Goal: Information Seeking & Learning: Learn about a topic

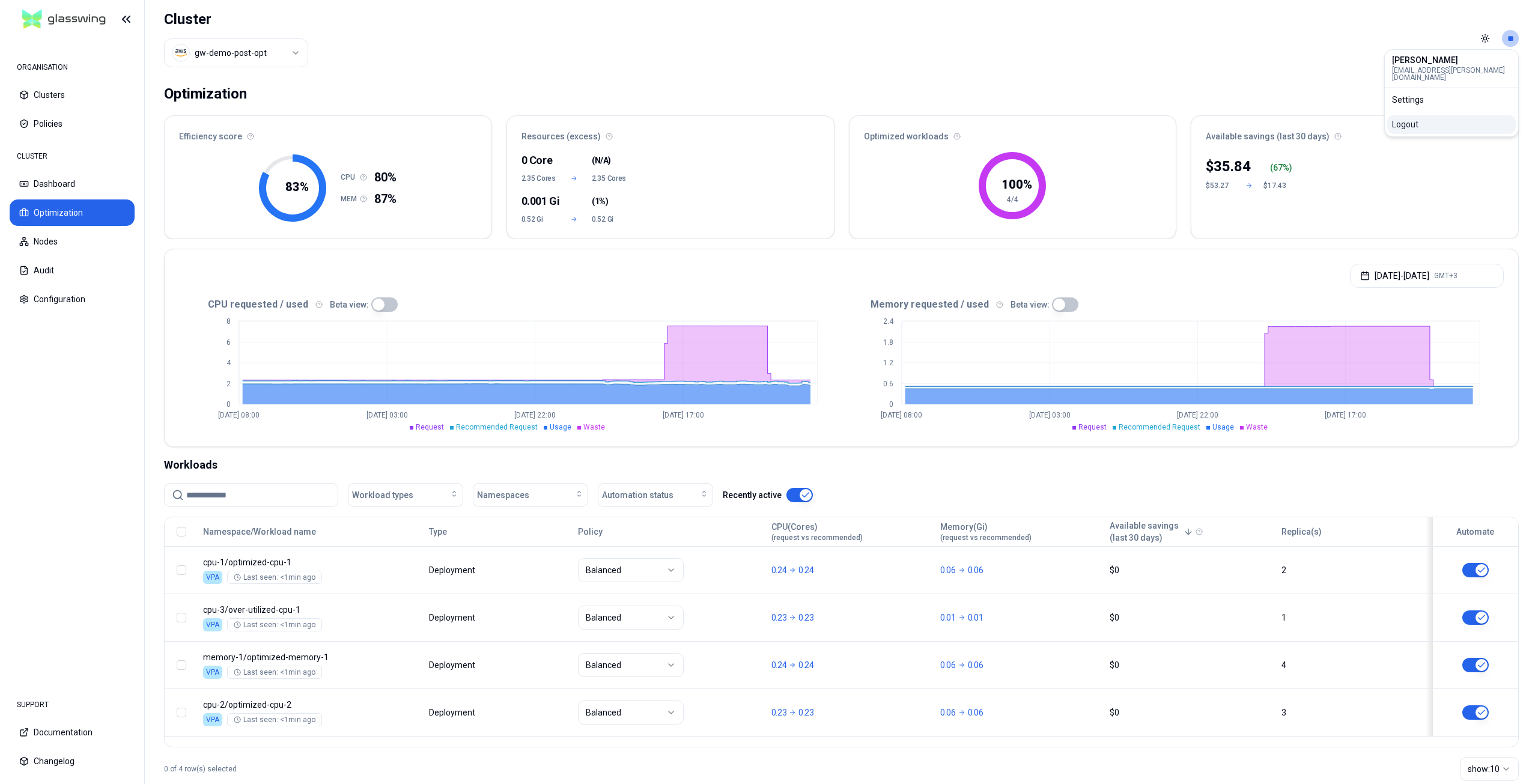
click at [1464, 115] on div "Logout" at bounding box center [1452, 124] width 128 height 20
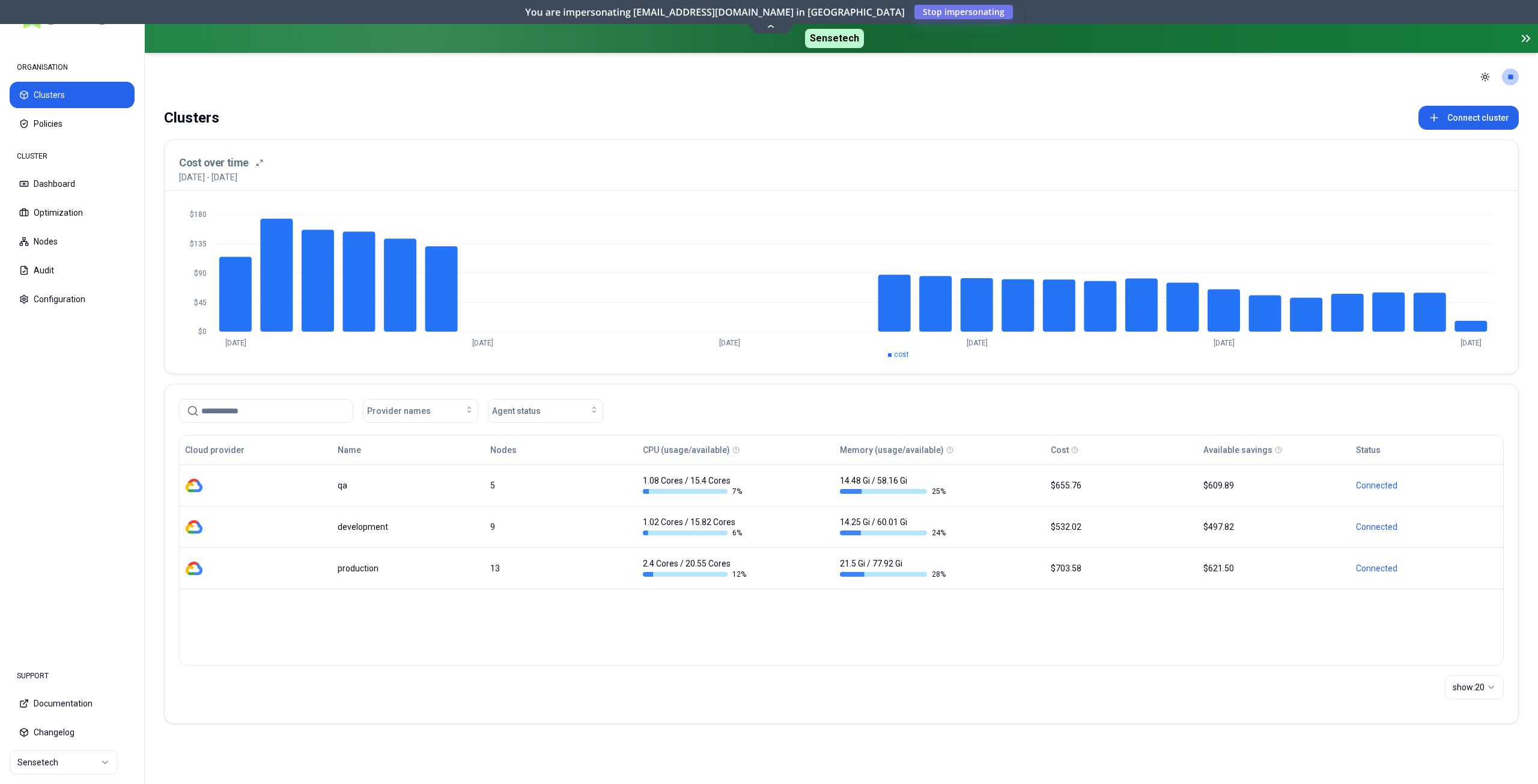
click at [1529, 35] on icon at bounding box center [1526, 38] width 14 height 14
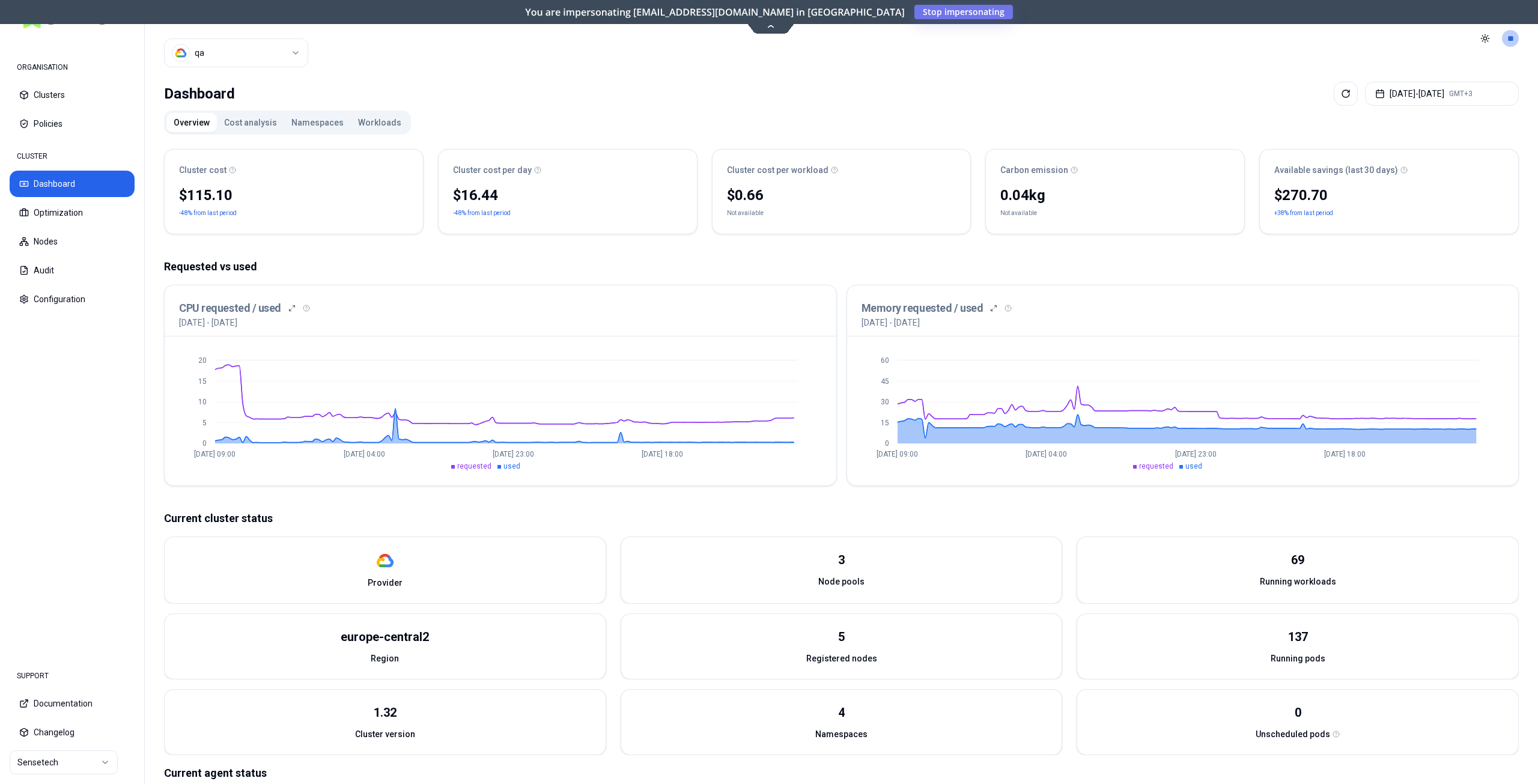
click at [769, 25] on icon at bounding box center [772, 25] width 16 height 9
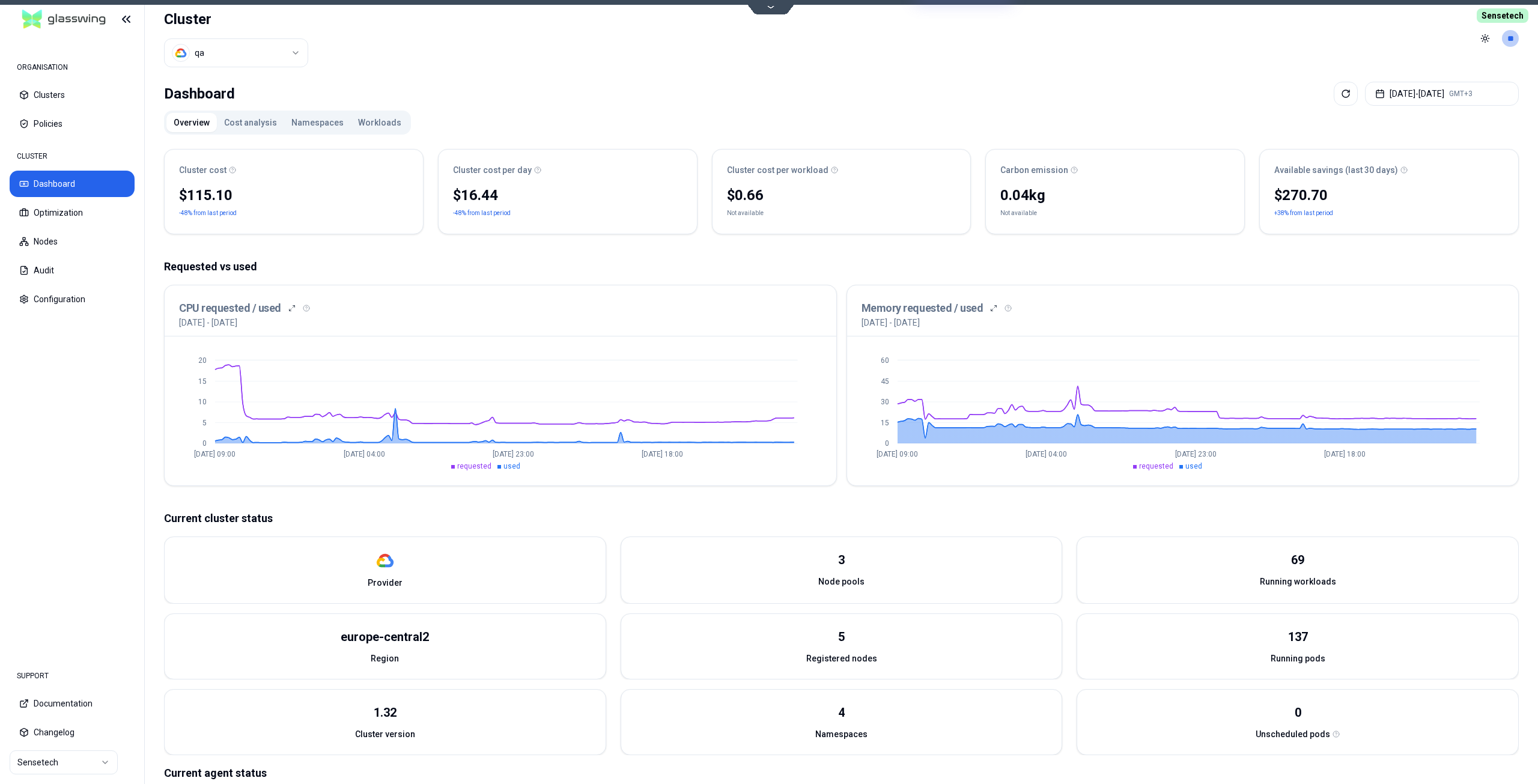
click at [60, 758] on html "ORGANISATION Clusters Policies CLUSTER Dashboard Optimization Nodes Audit Confi…" at bounding box center [769, 392] width 1538 height 784
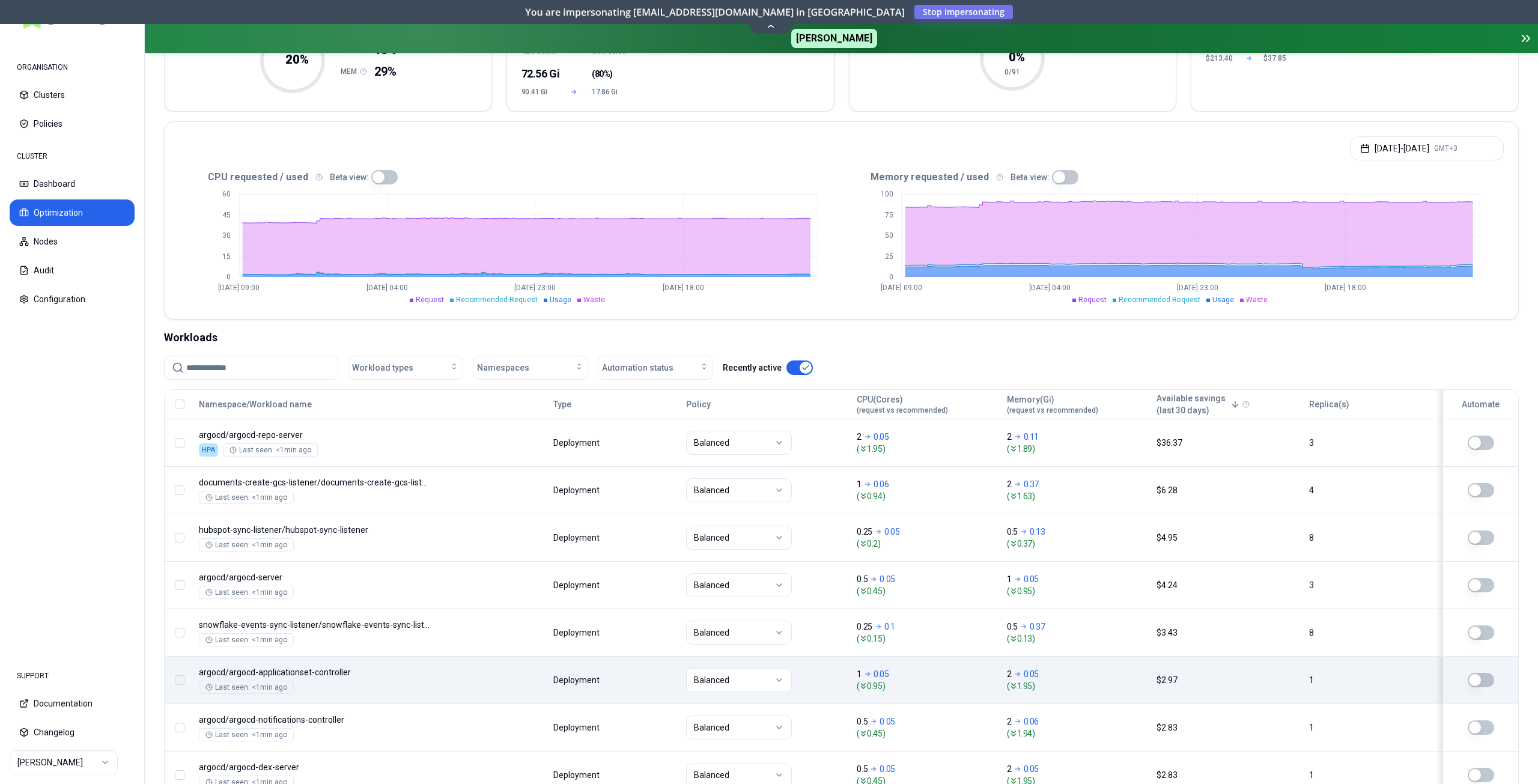
scroll to position [353, 0]
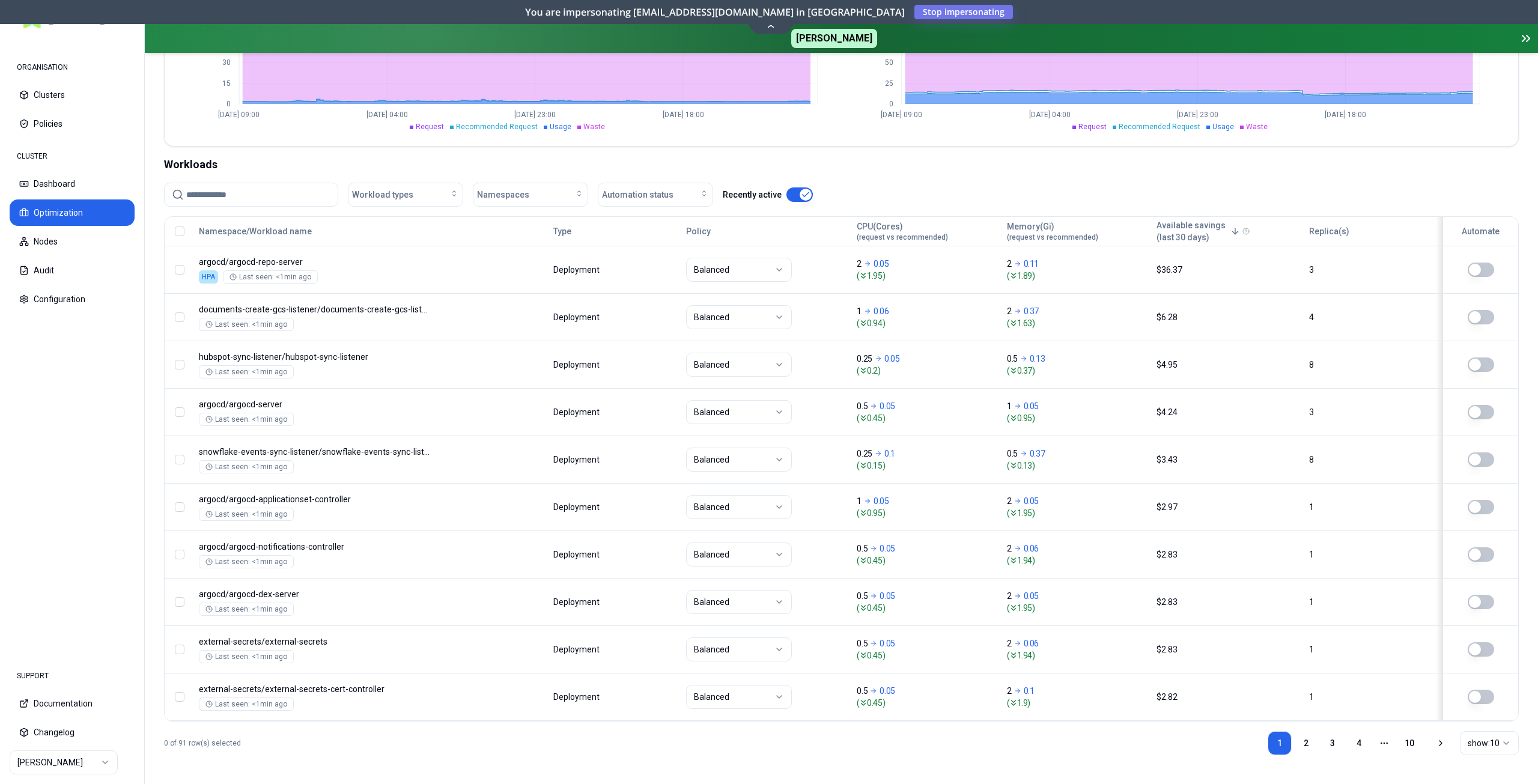
click at [1494, 742] on html "ORGANISATION Clusters Policies CLUSTER Dashboard Optimization Nodes Audit Confi…" at bounding box center [769, 392] width 1538 height 784
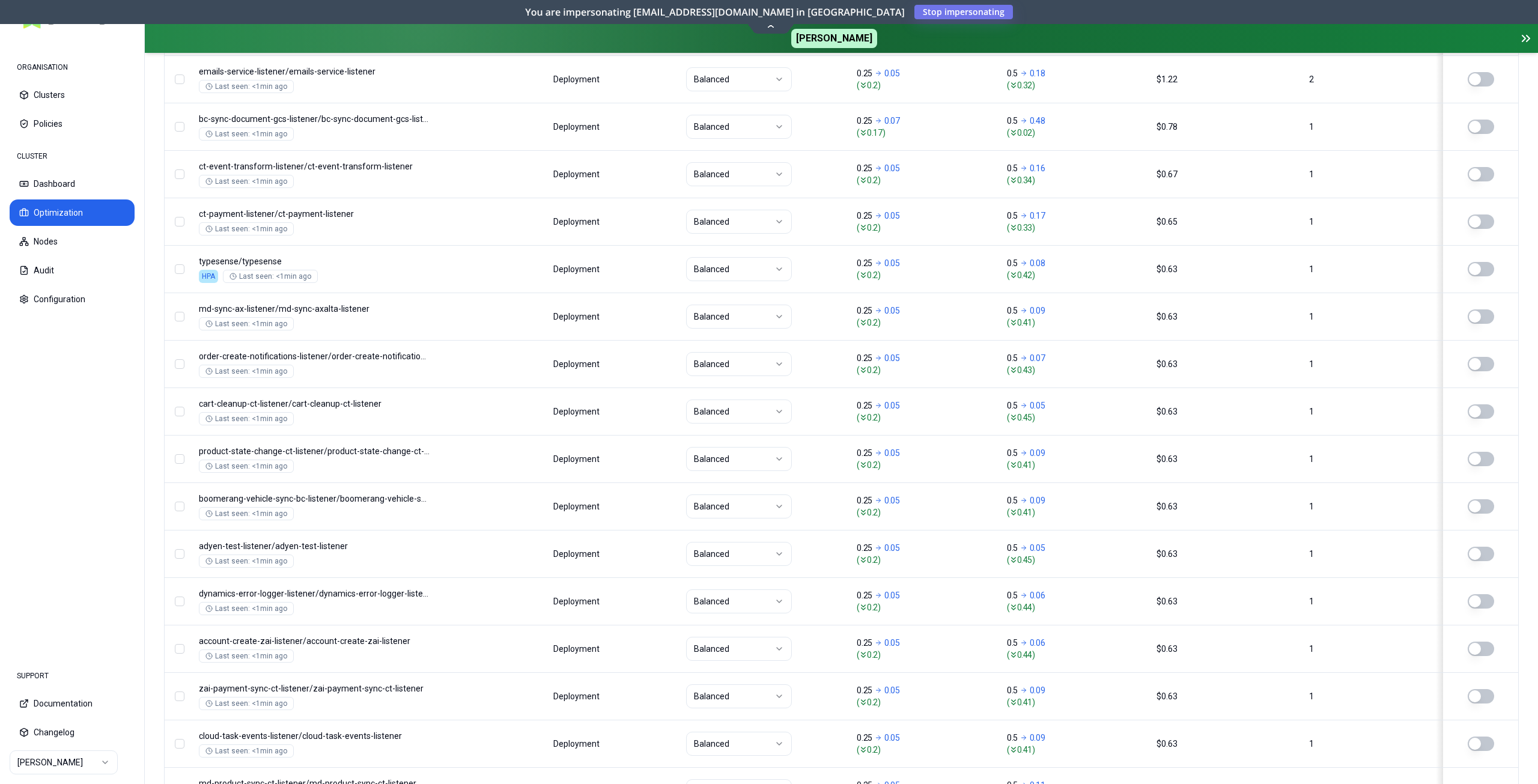
scroll to position [1302, 0]
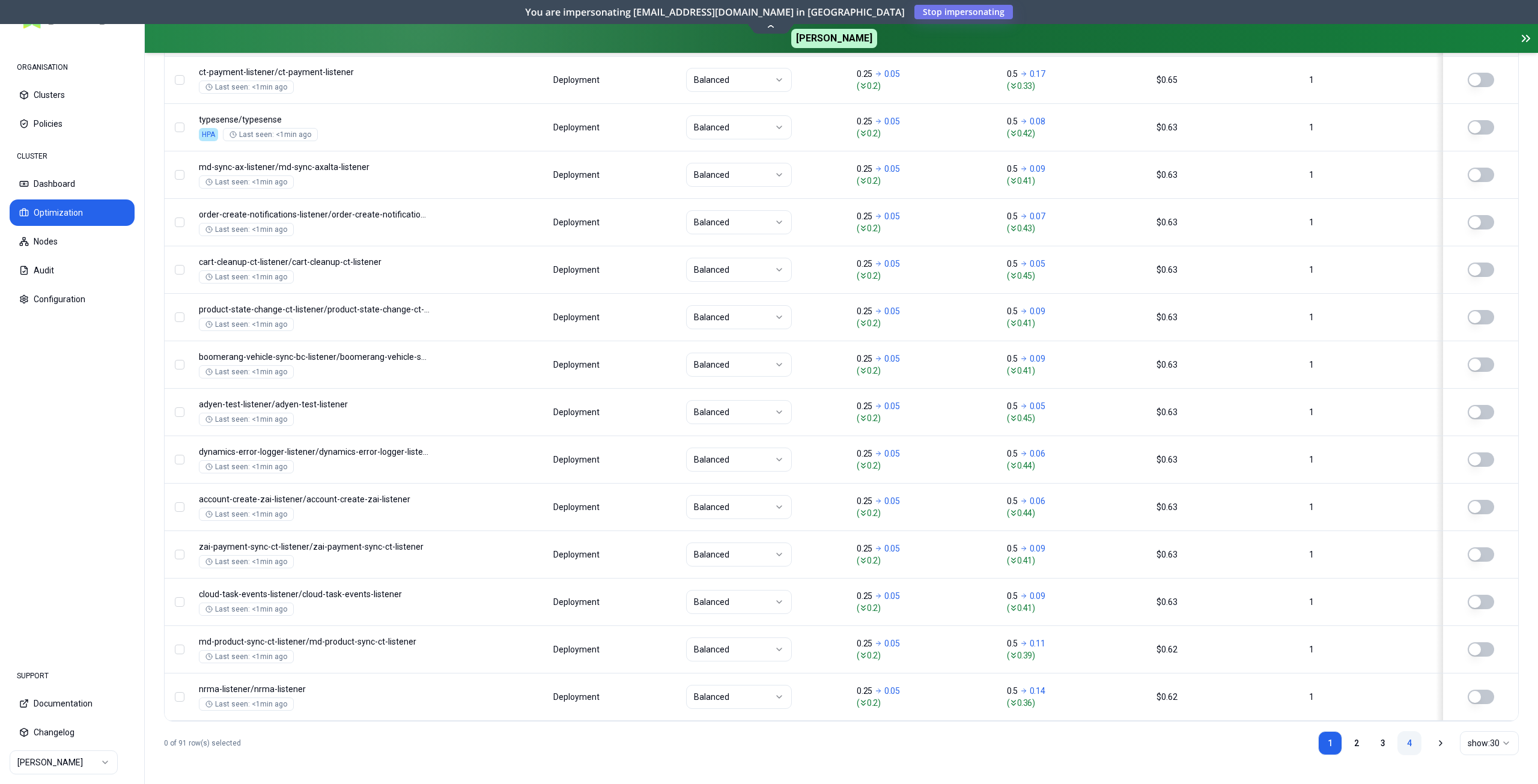
click at [1407, 744] on link "4" at bounding box center [1410, 743] width 24 height 24
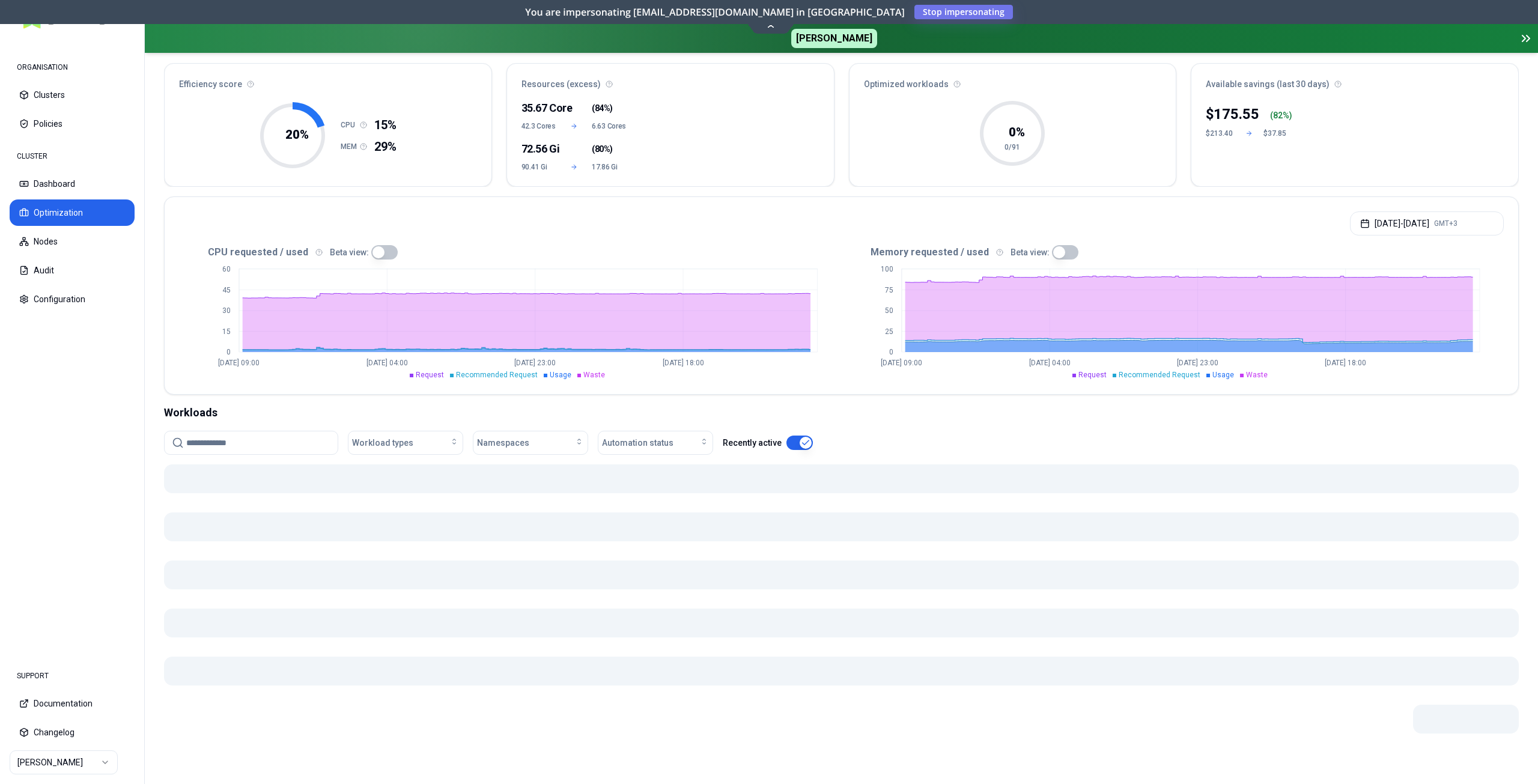
scroll to position [79, 0]
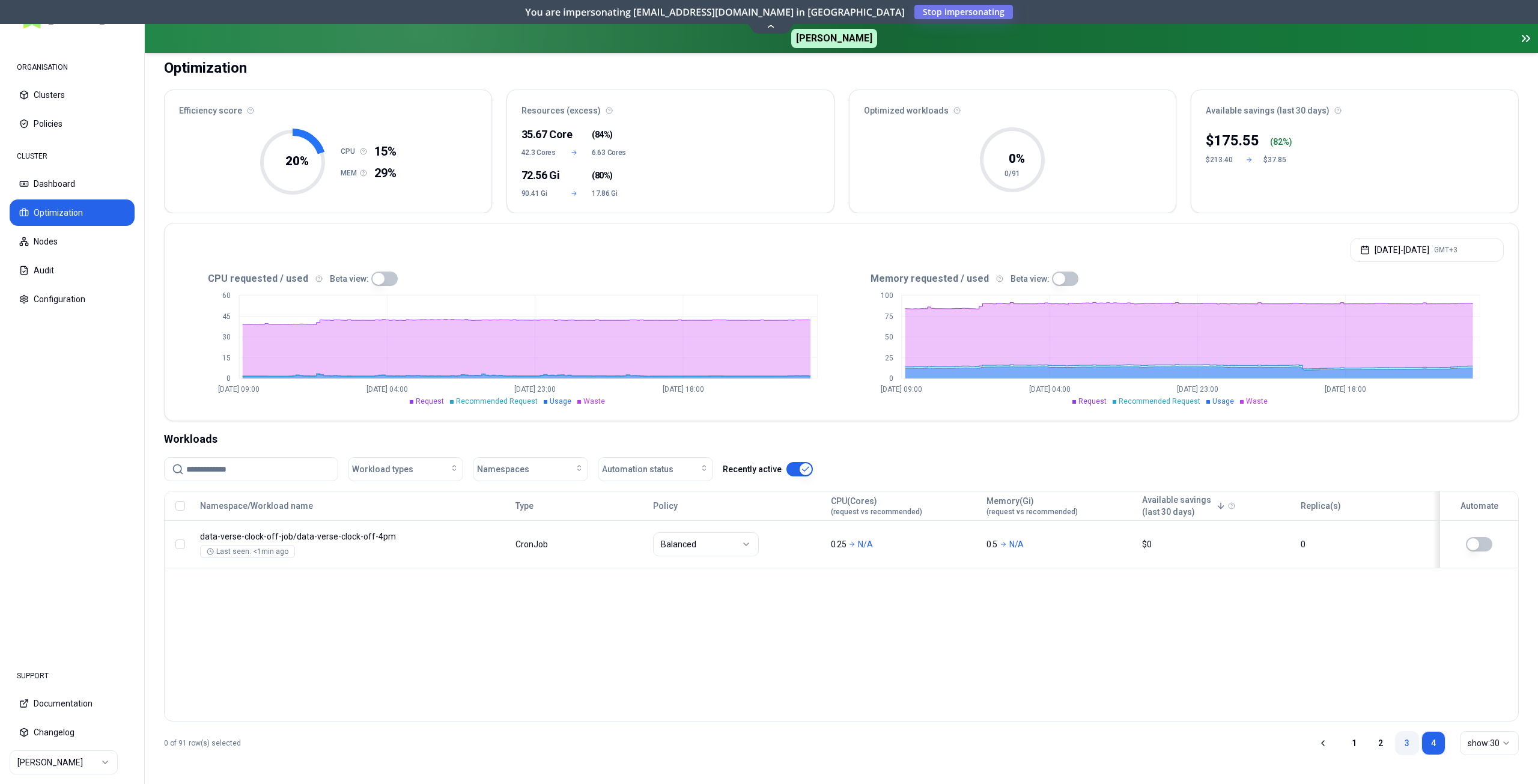
click at [1406, 742] on link "3" at bounding box center [1407, 743] width 24 height 24
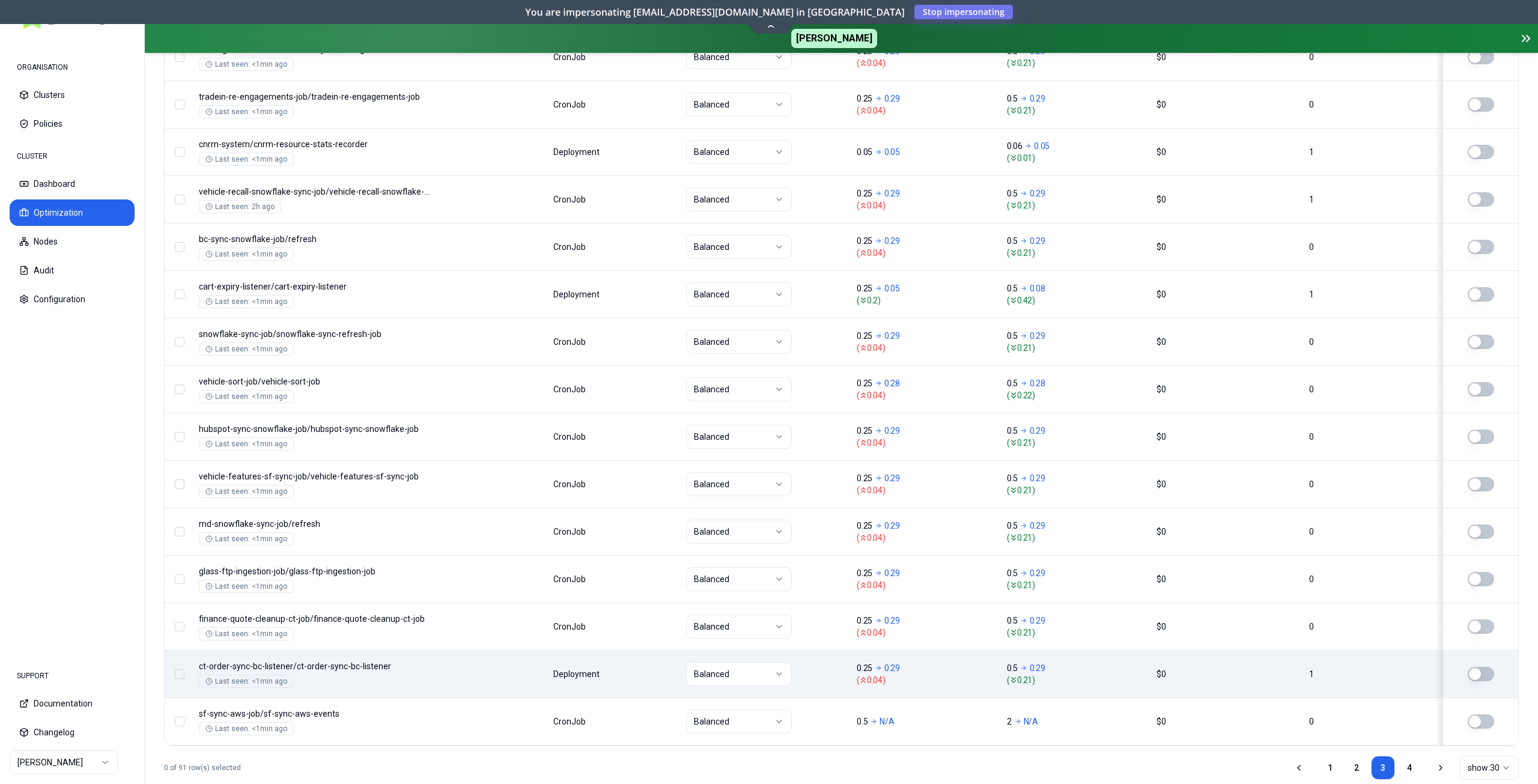
scroll to position [1302, 0]
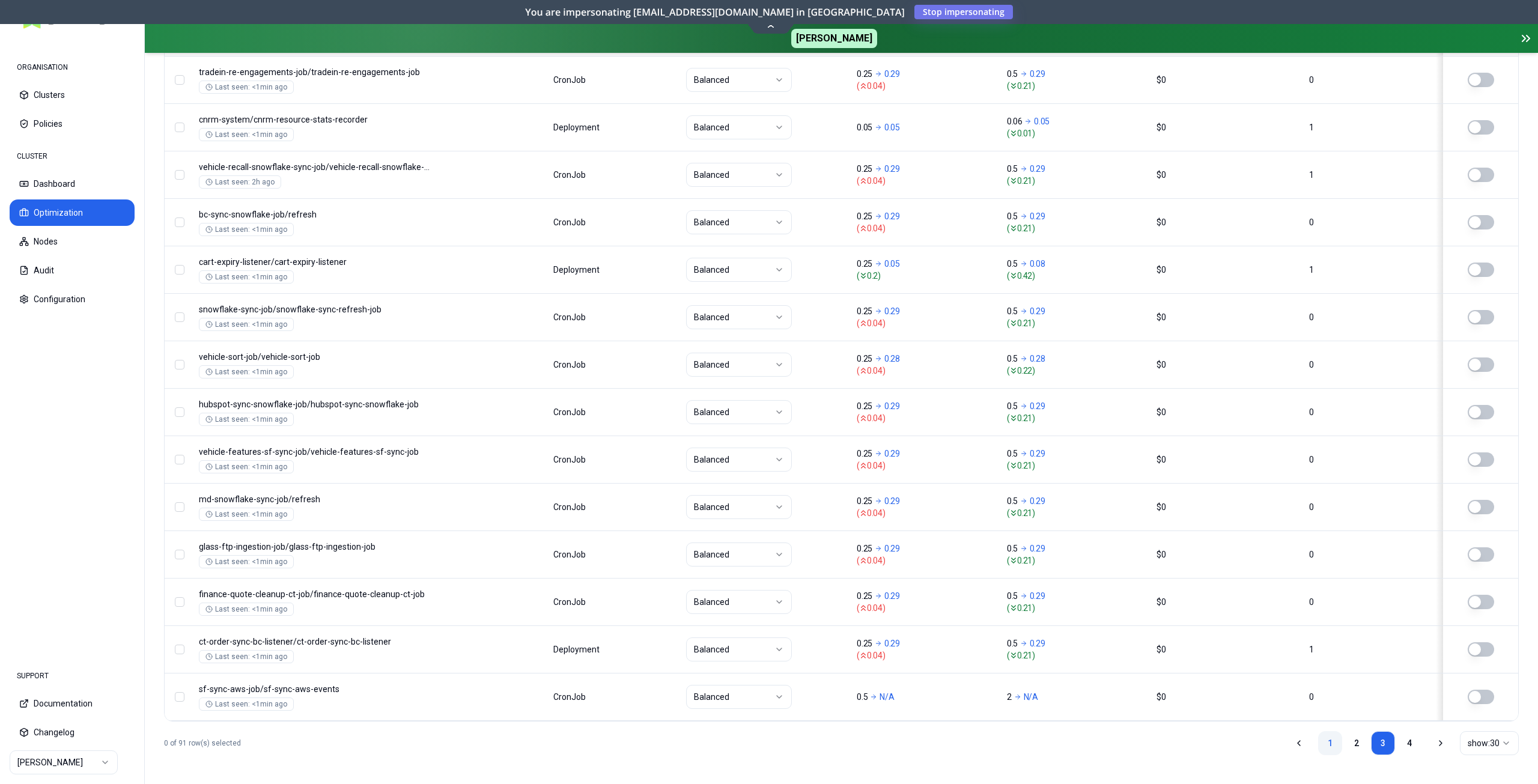
click at [1324, 745] on link "1" at bounding box center [1330, 743] width 24 height 24
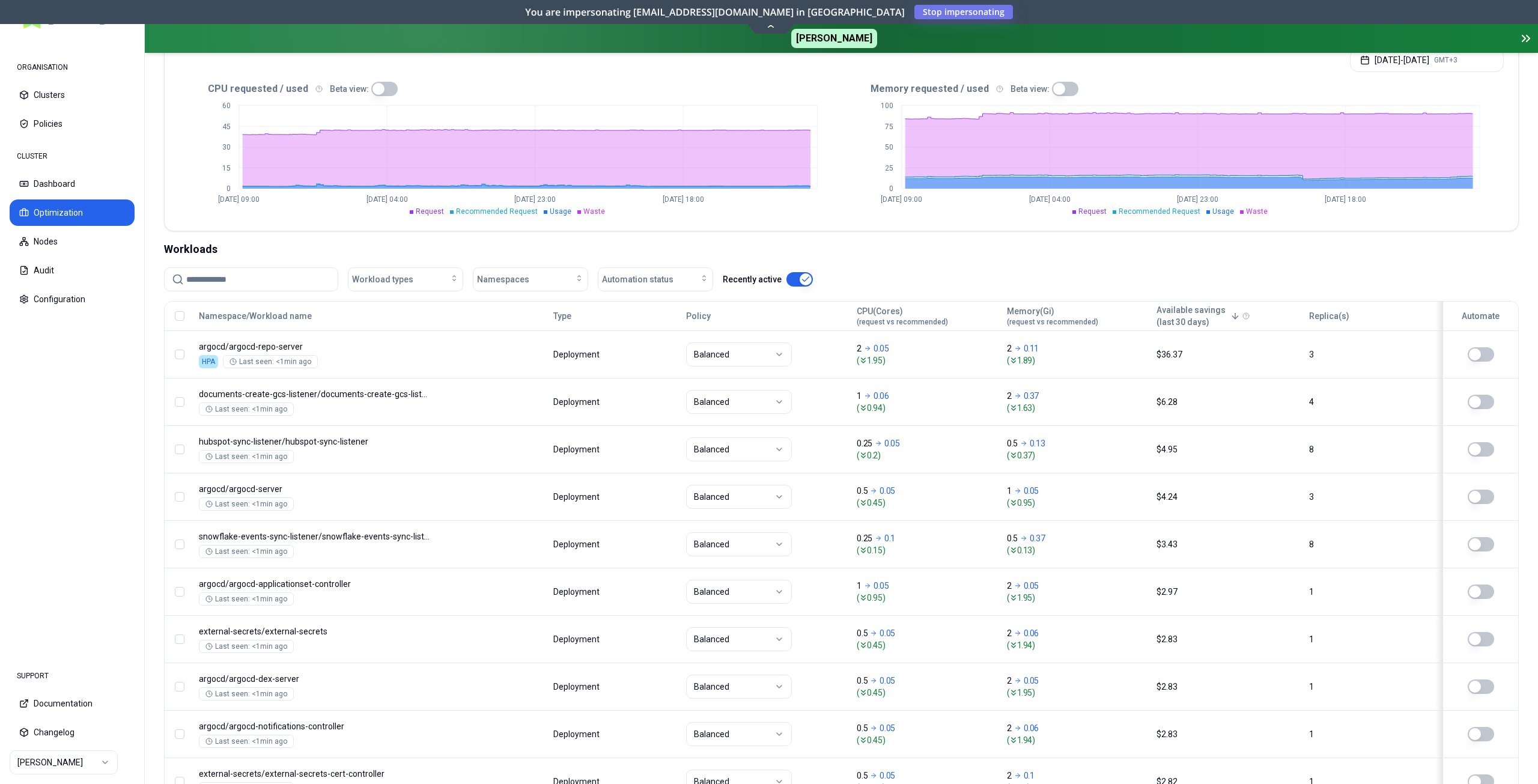
scroll to position [221, 0]
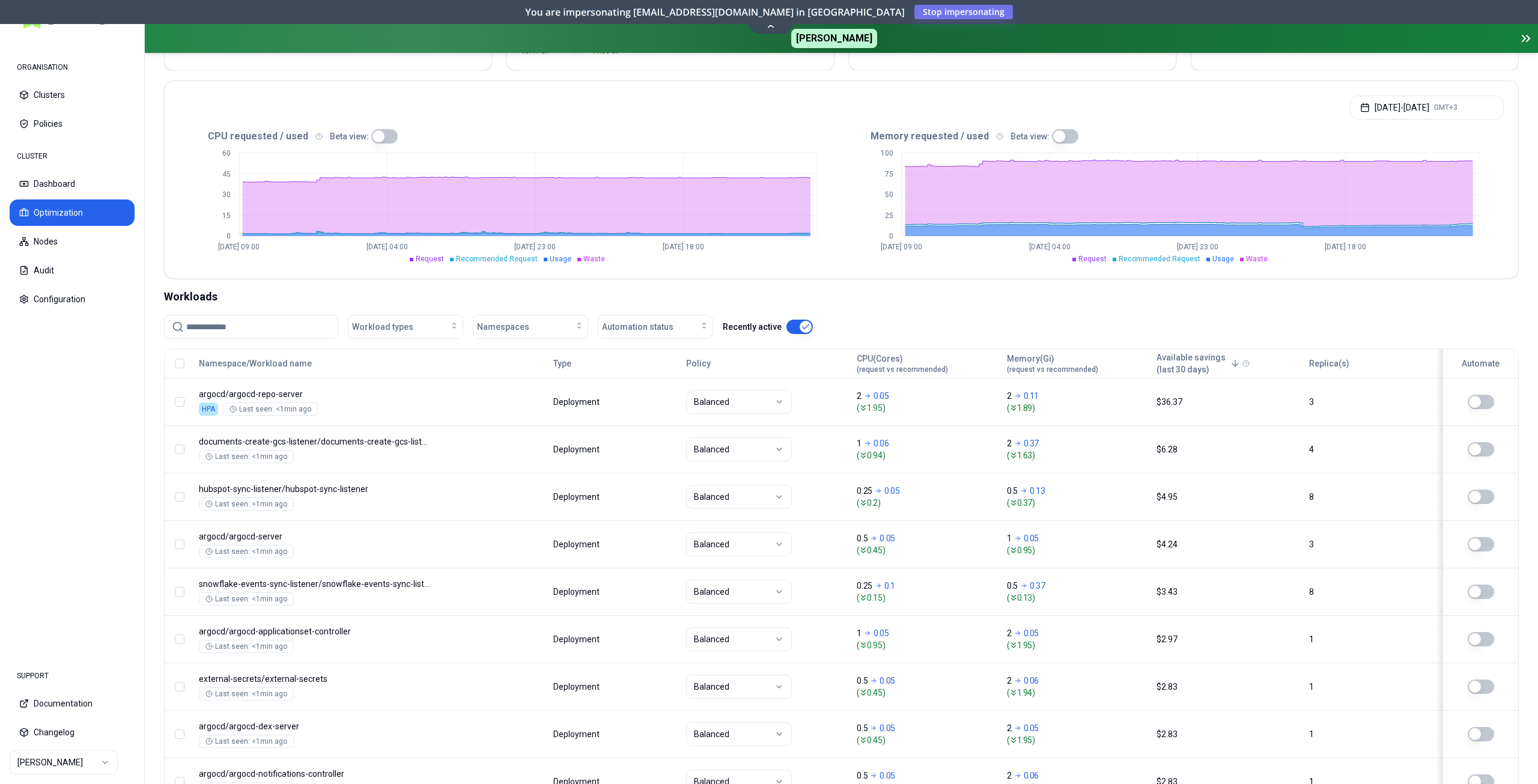
click at [788, 328] on button "button" at bounding box center [800, 326] width 26 height 14
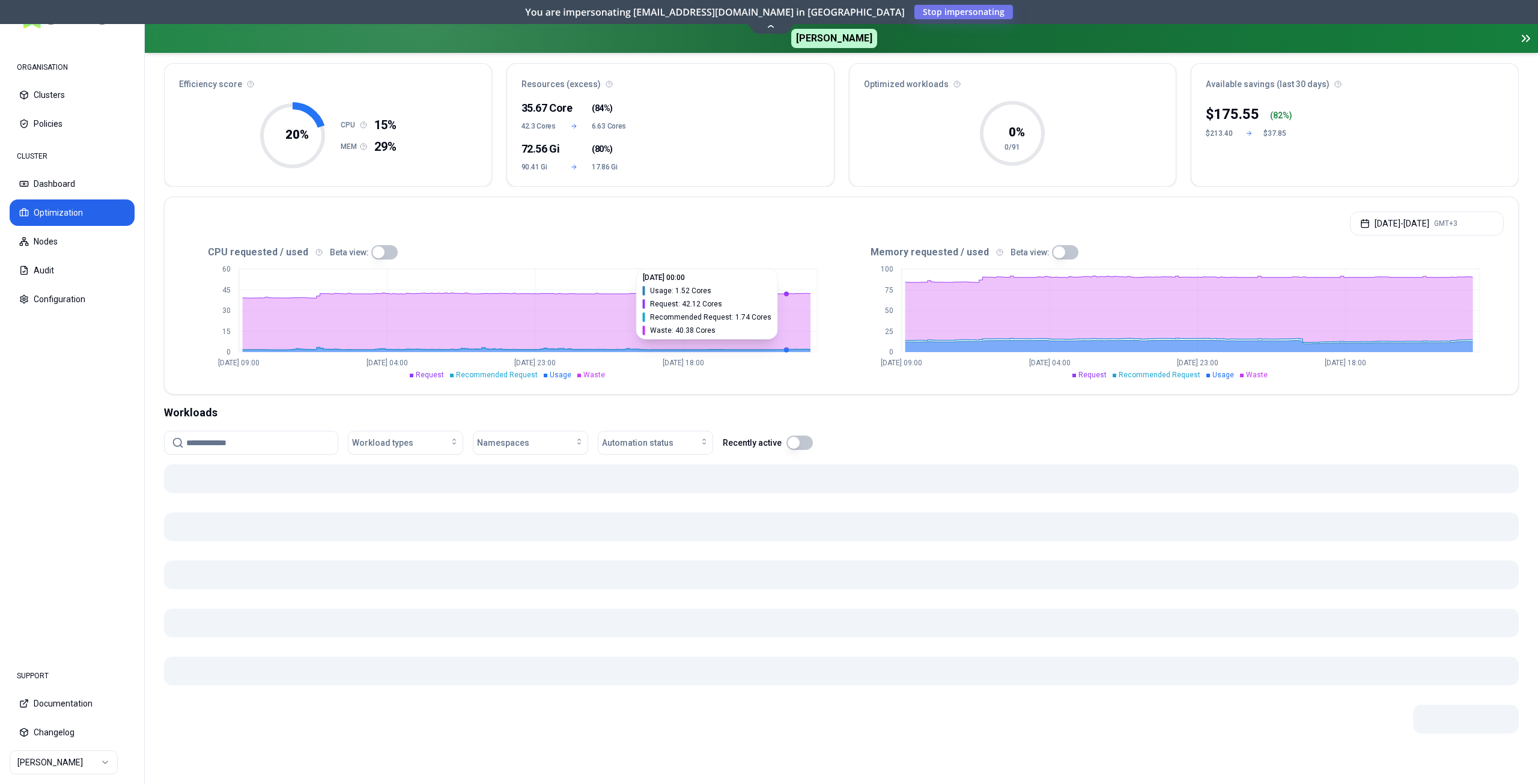
scroll to position [105, 0]
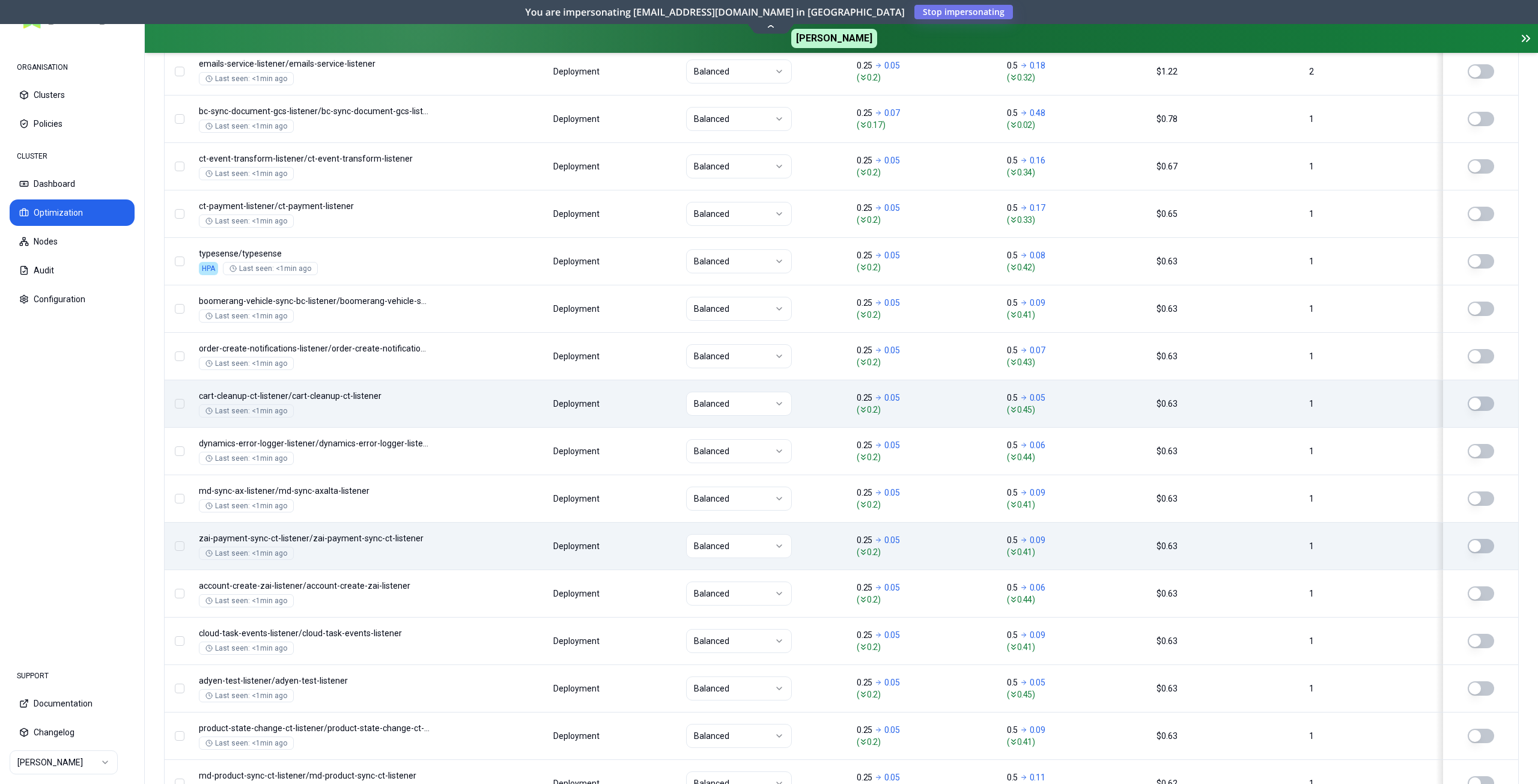
scroll to position [1302, 0]
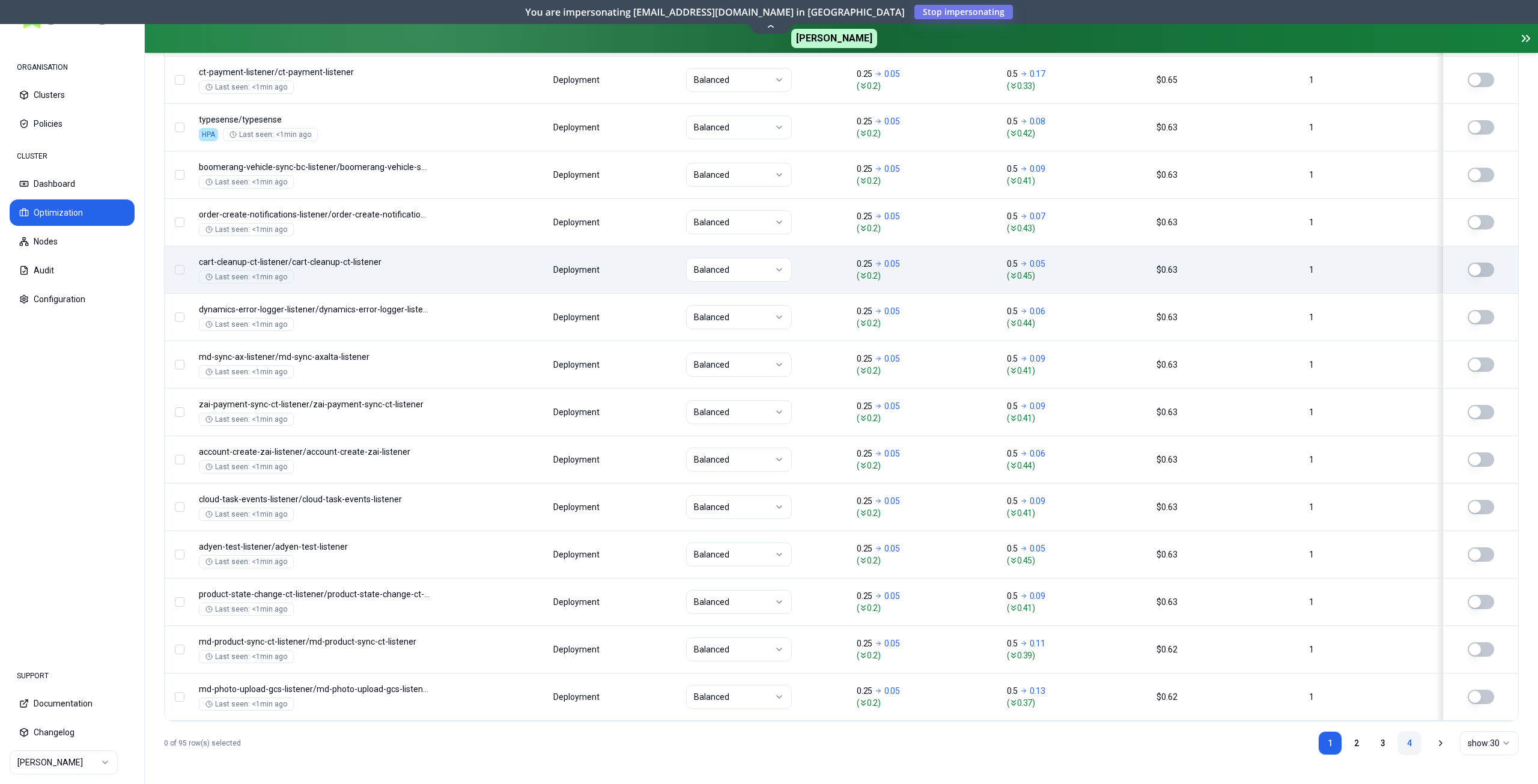
click at [1413, 744] on link "4" at bounding box center [1410, 743] width 24 height 24
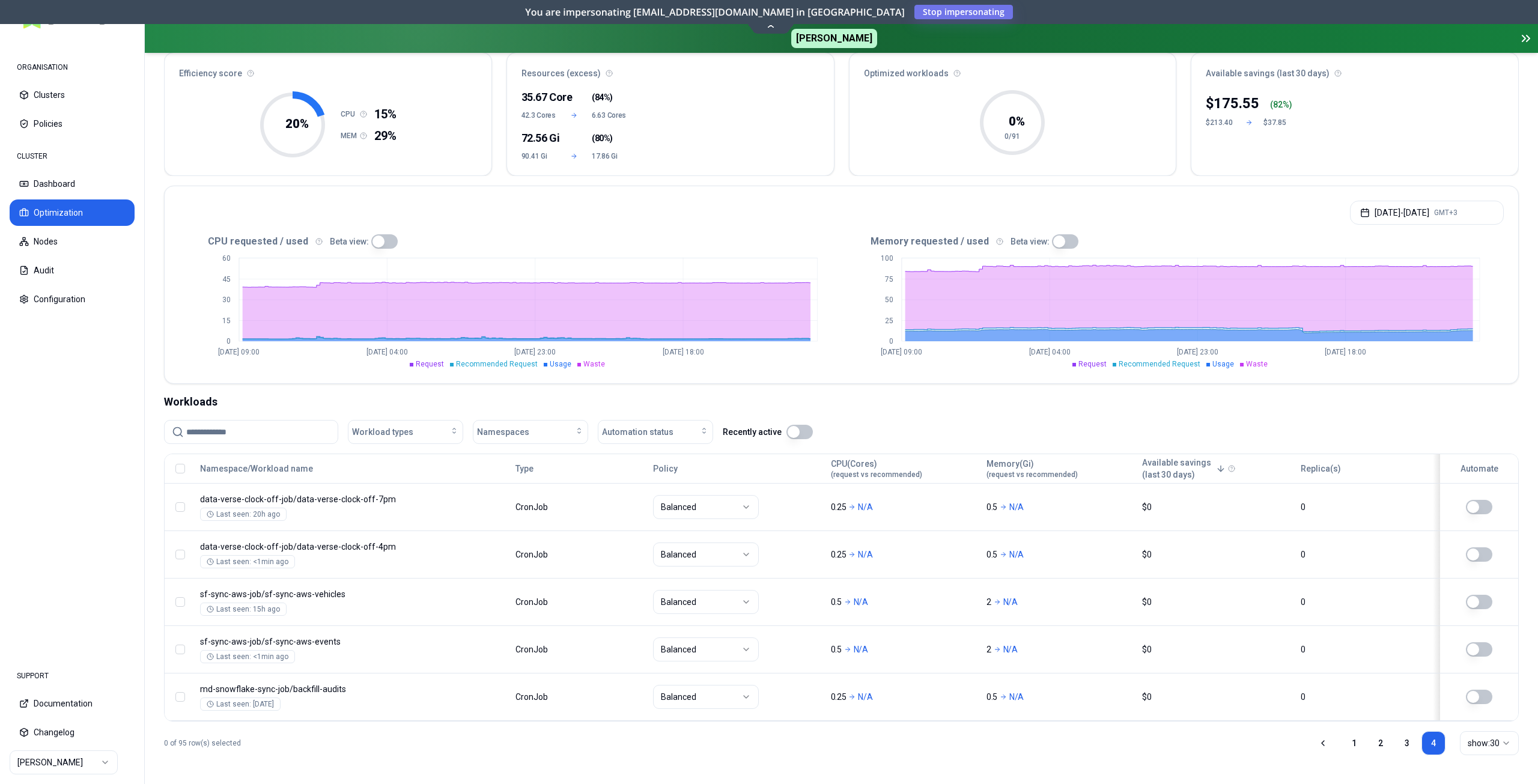
scroll to position [0, 0]
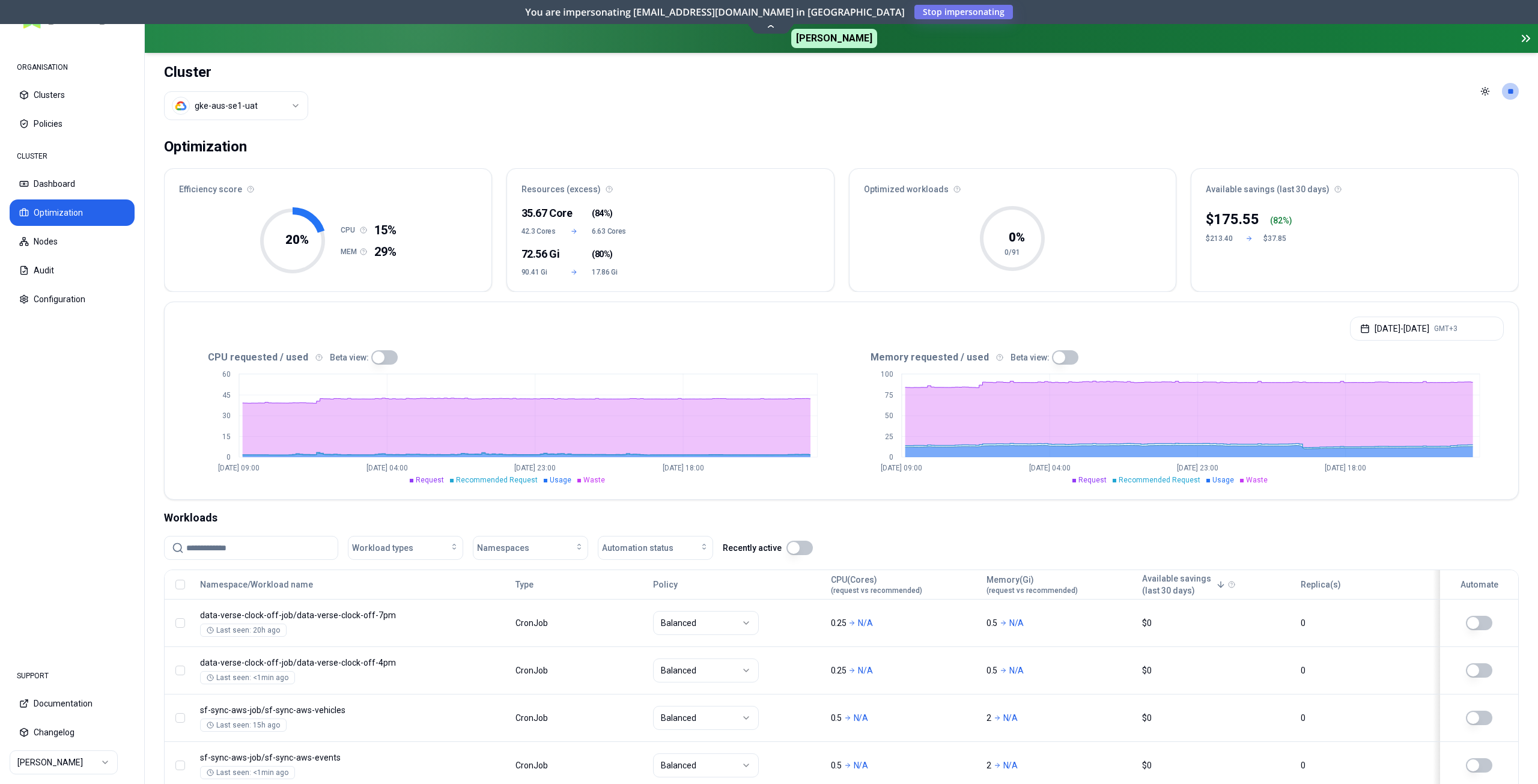
click at [799, 547] on button "button" at bounding box center [800, 548] width 26 height 14
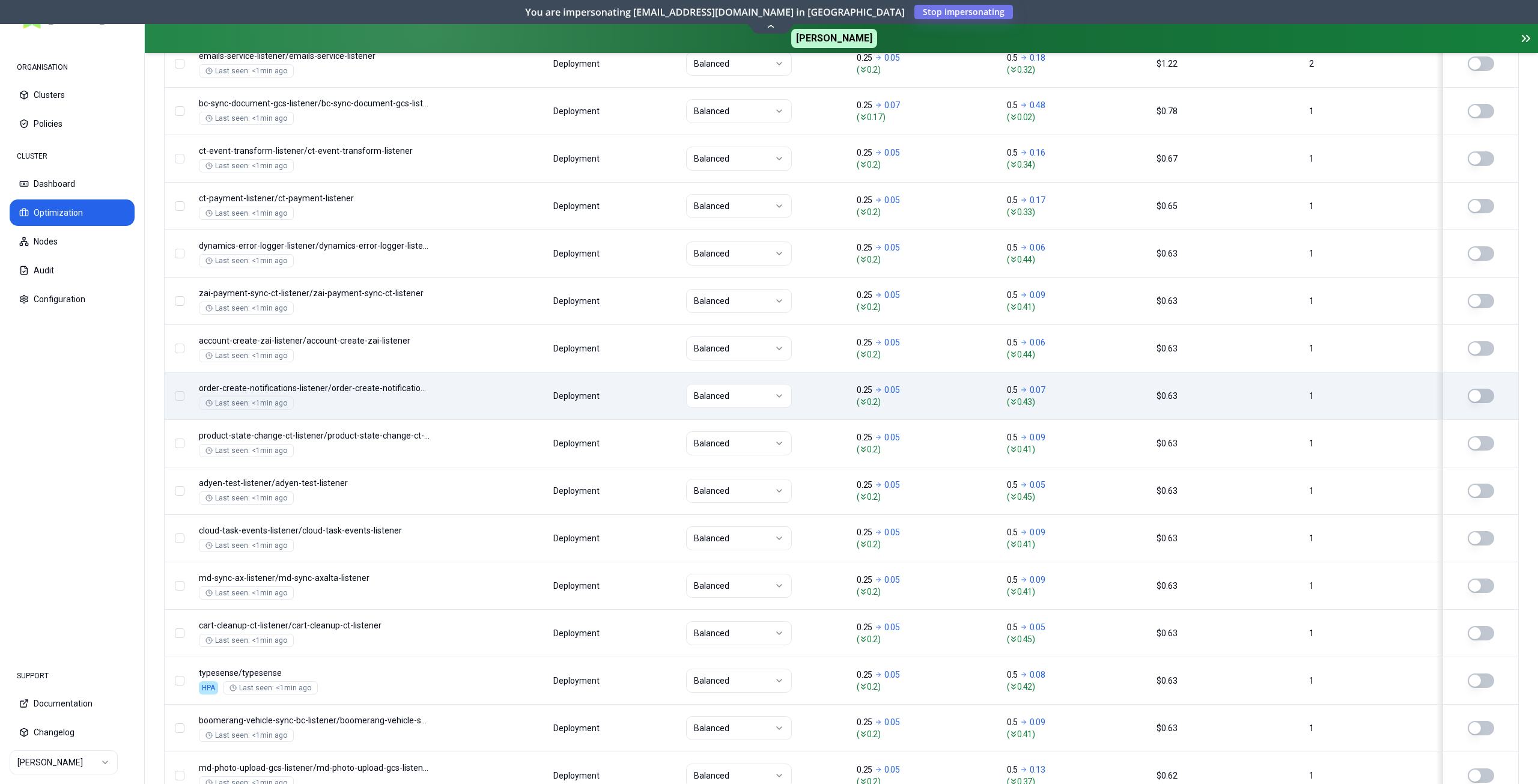
scroll to position [1302, 0]
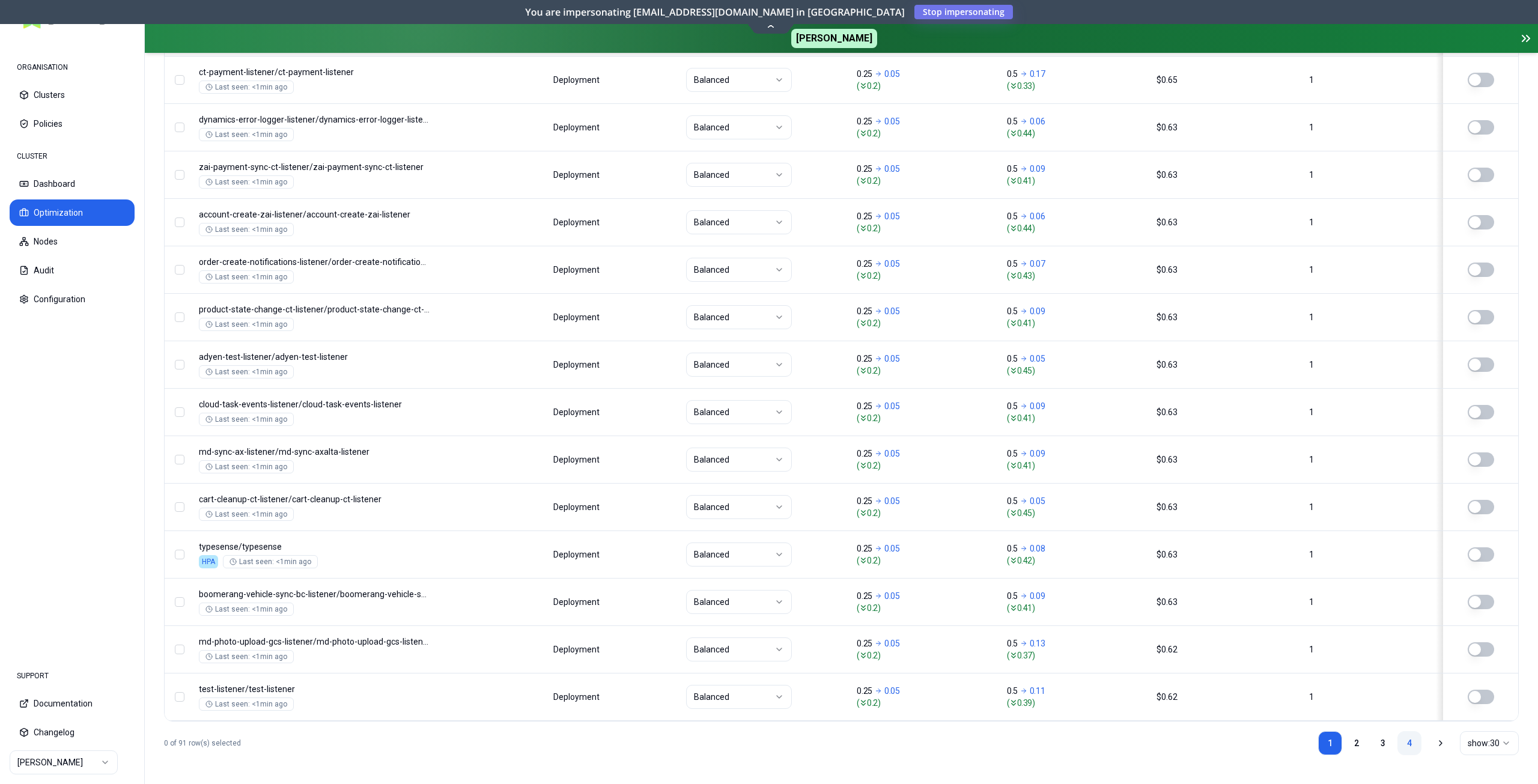
click at [1414, 739] on link "4" at bounding box center [1410, 743] width 24 height 24
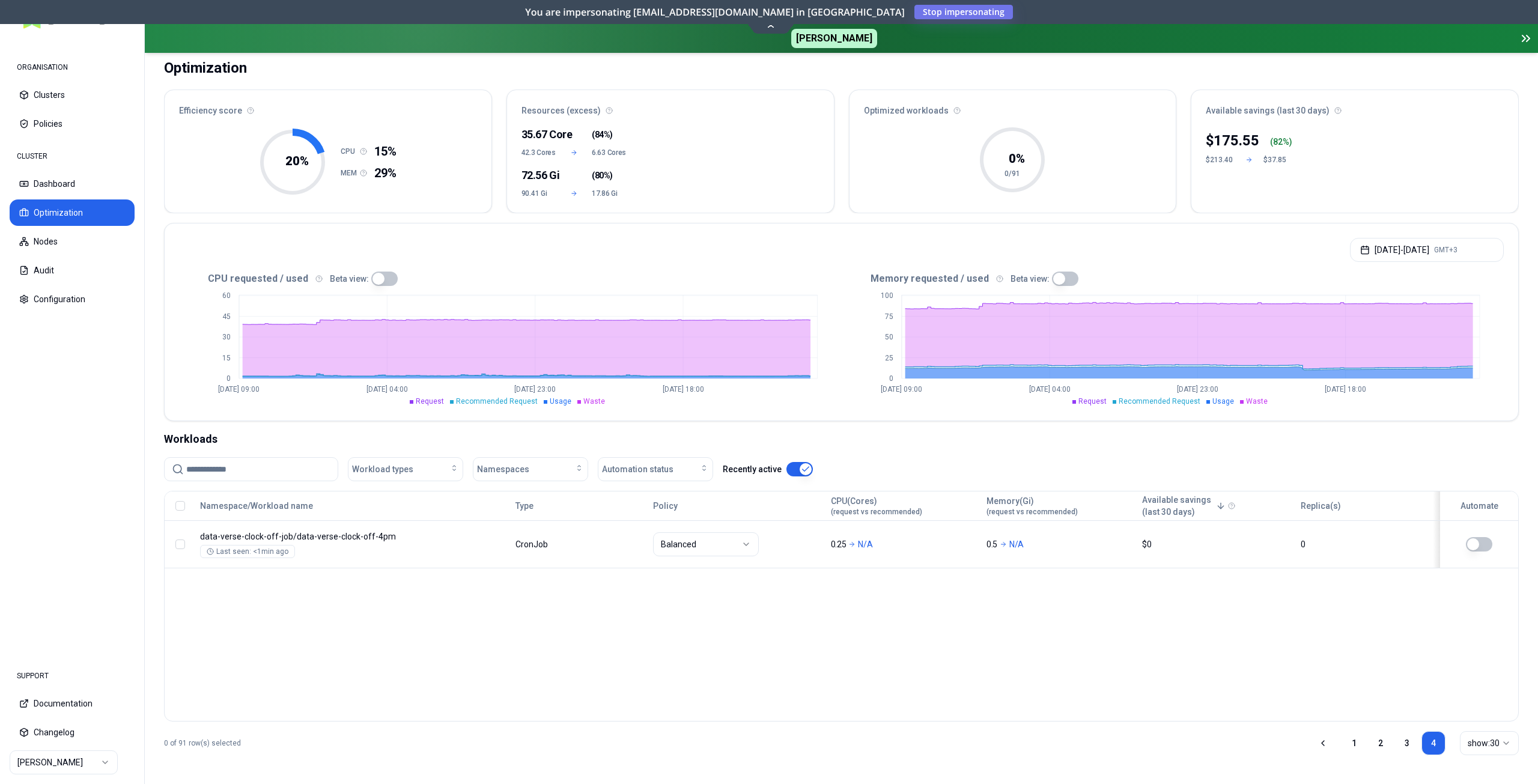
scroll to position [79, 0]
click at [1410, 748] on link "3" at bounding box center [1407, 743] width 24 height 24
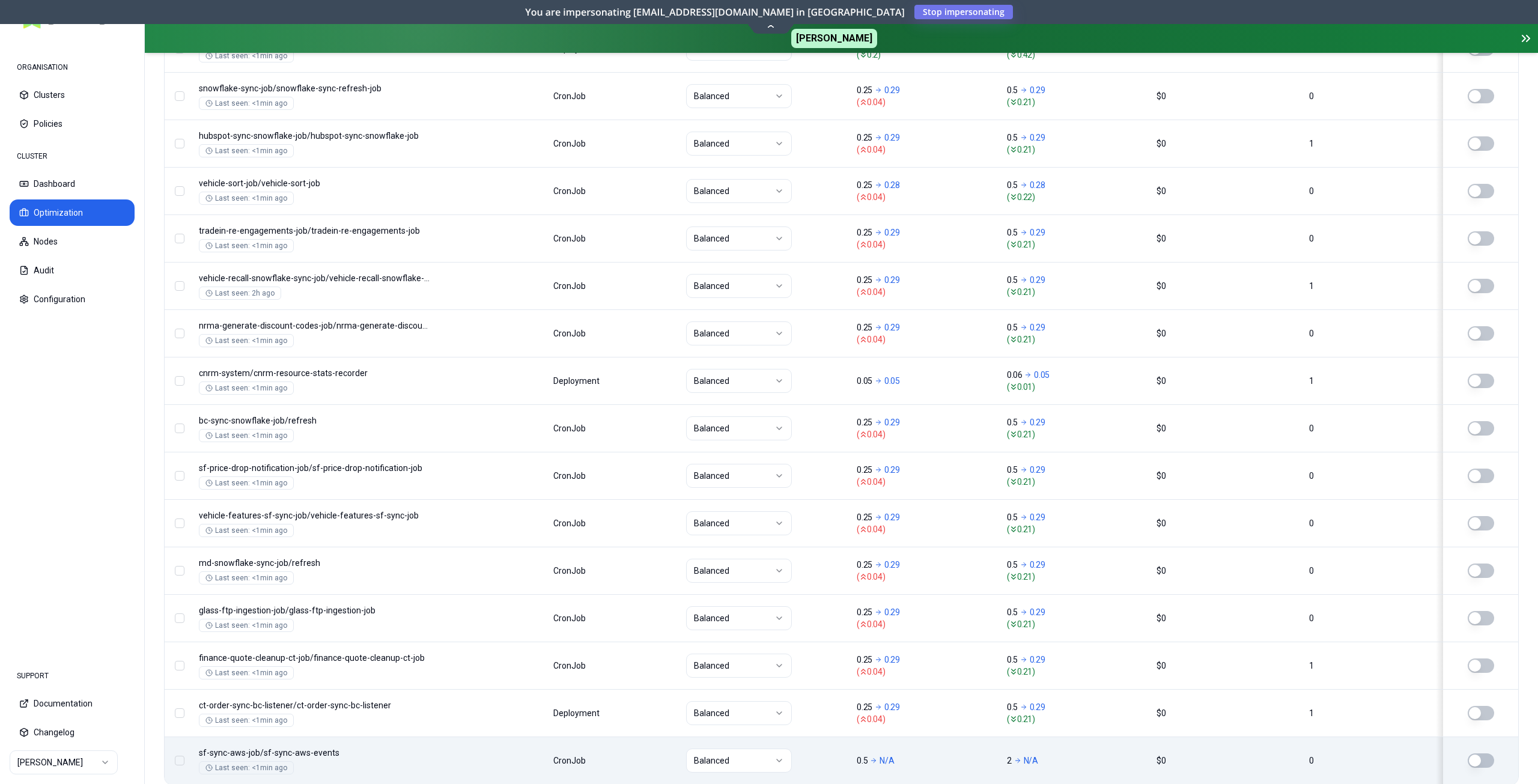
scroll to position [1302, 0]
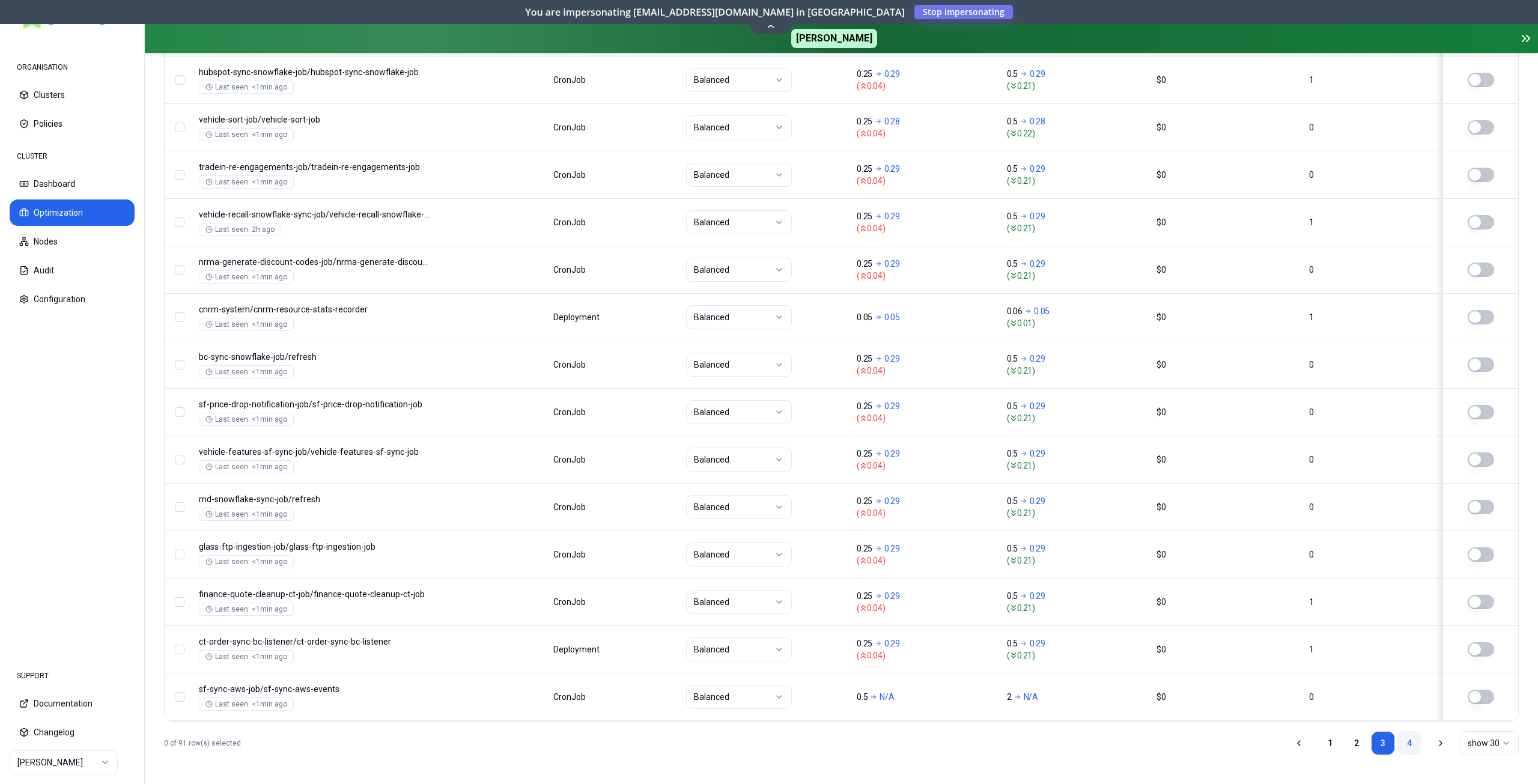
click at [1404, 743] on link "4" at bounding box center [1410, 743] width 24 height 24
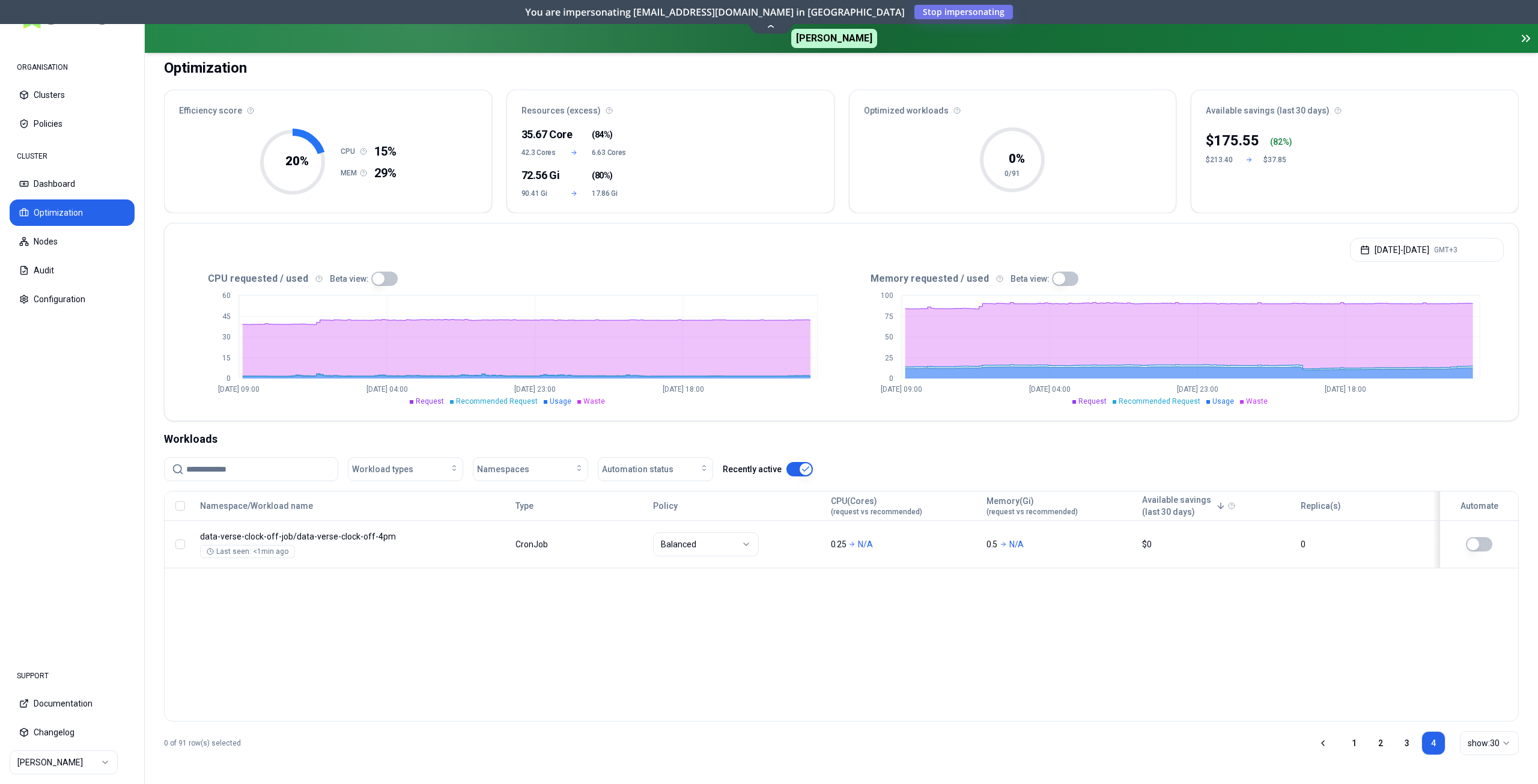
scroll to position [79, 0]
click at [792, 474] on button "button" at bounding box center [800, 469] width 26 height 14
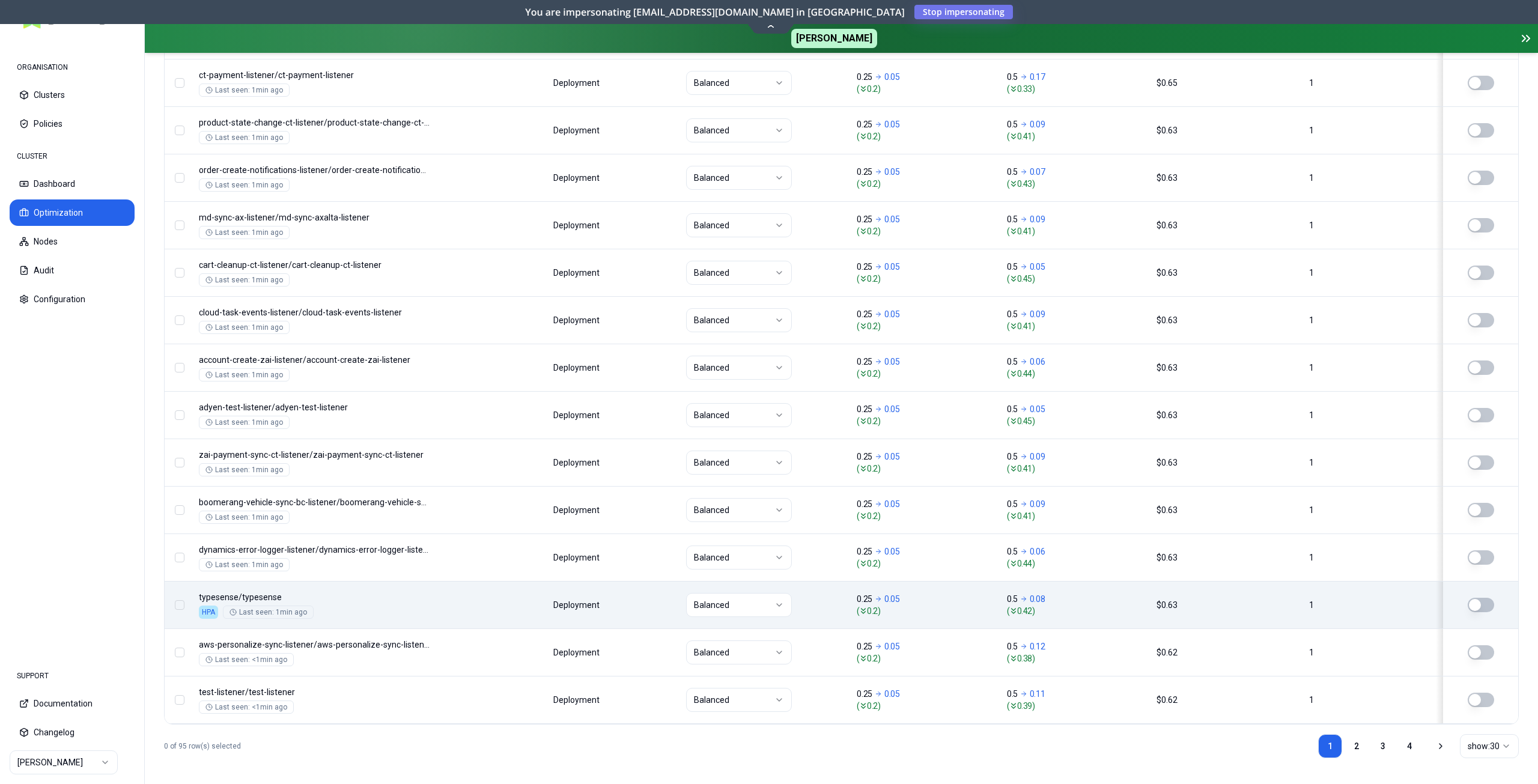
scroll to position [1302, 0]
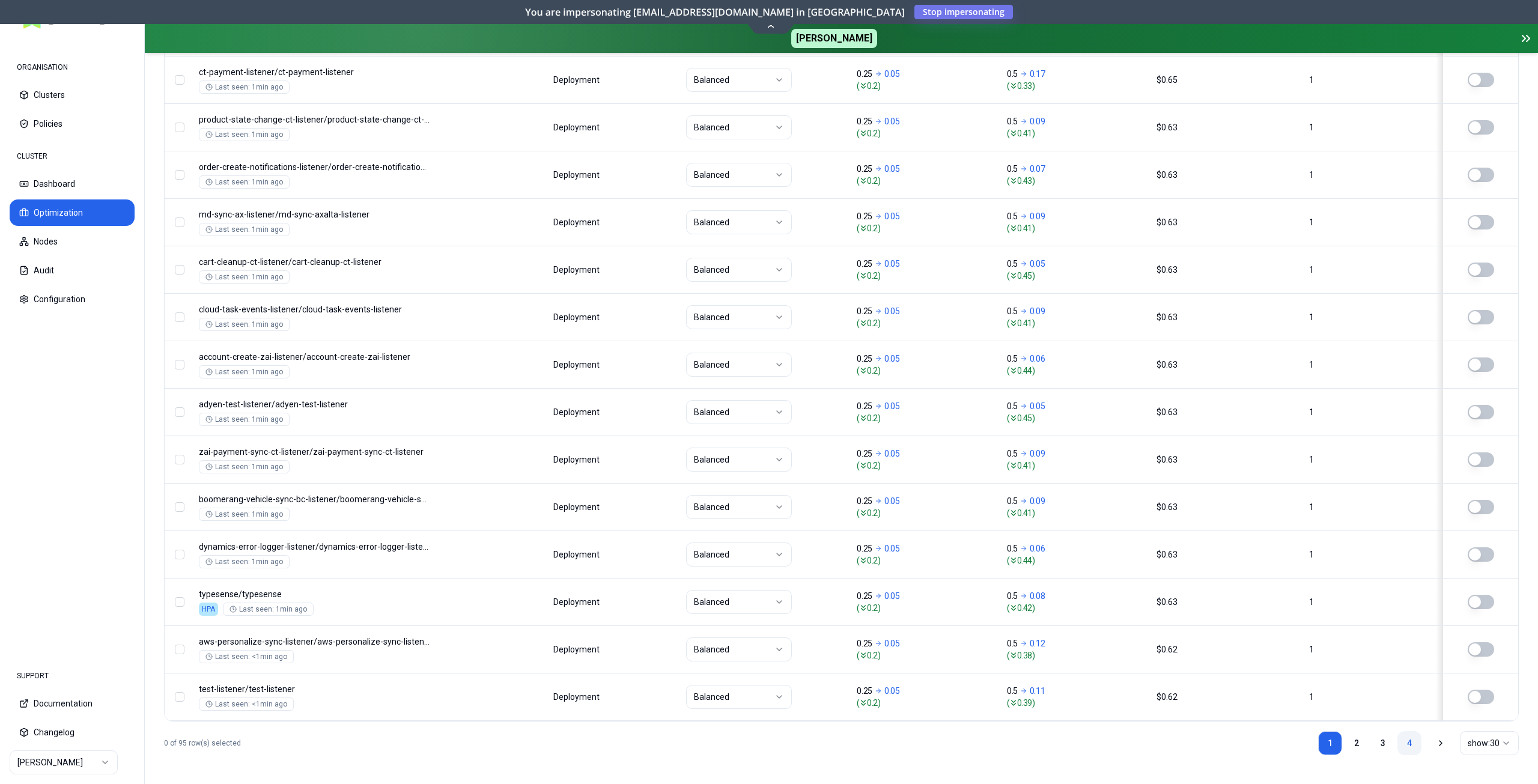
click at [1410, 741] on link "4" at bounding box center [1410, 743] width 24 height 24
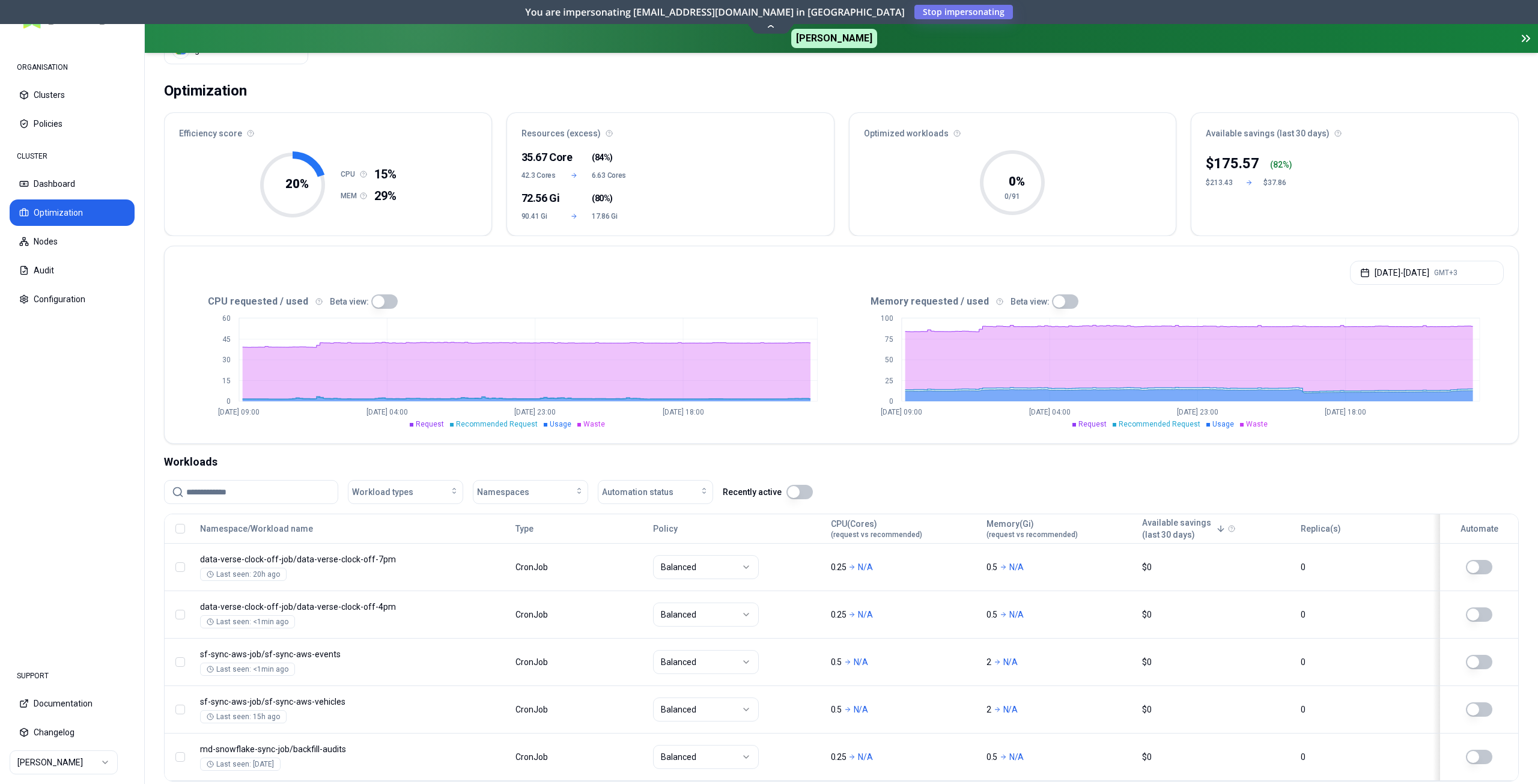
scroll to position [0, 0]
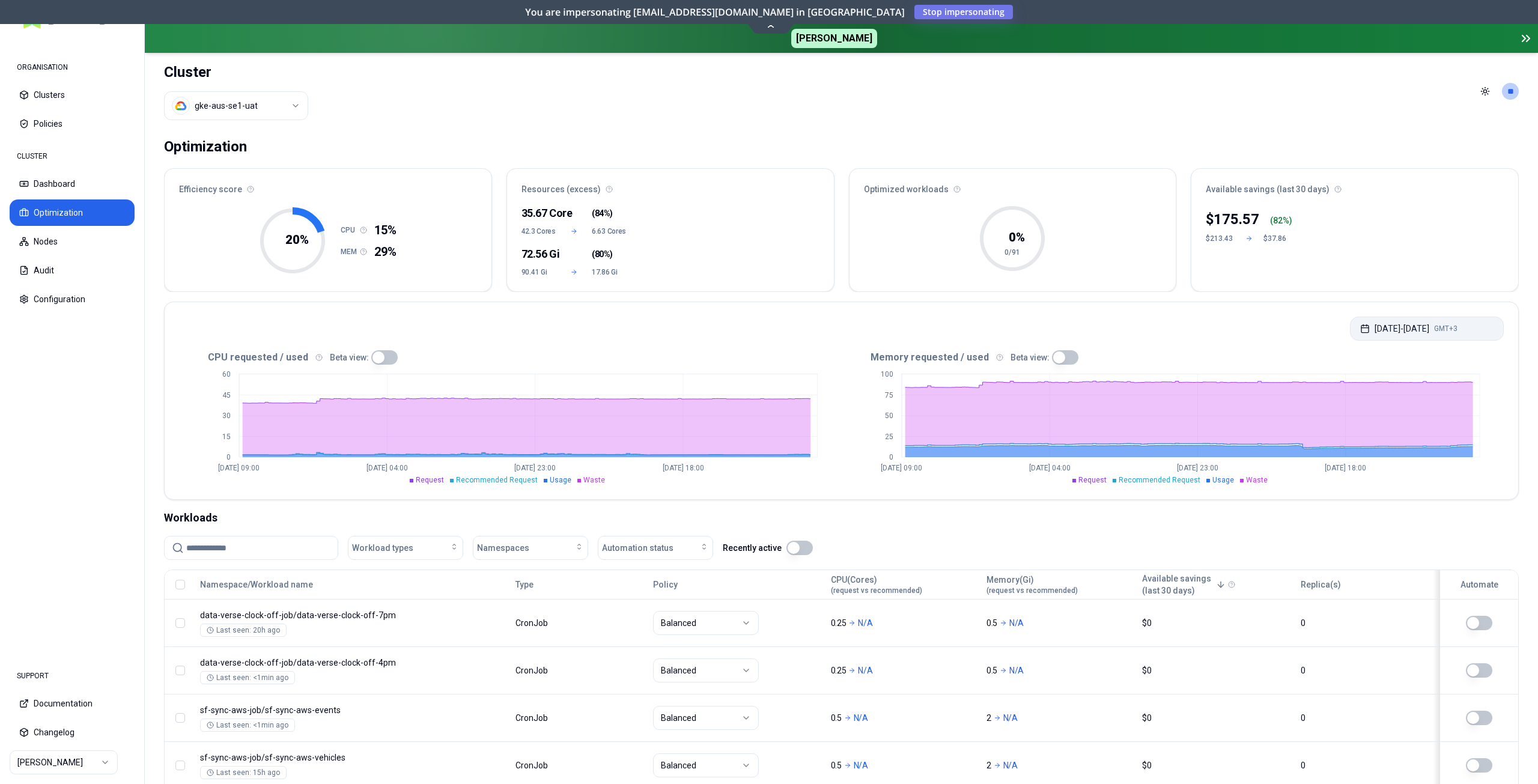
click at [1423, 322] on button "[DATE] - [DATE] GMT+3" at bounding box center [1427, 329] width 154 height 24
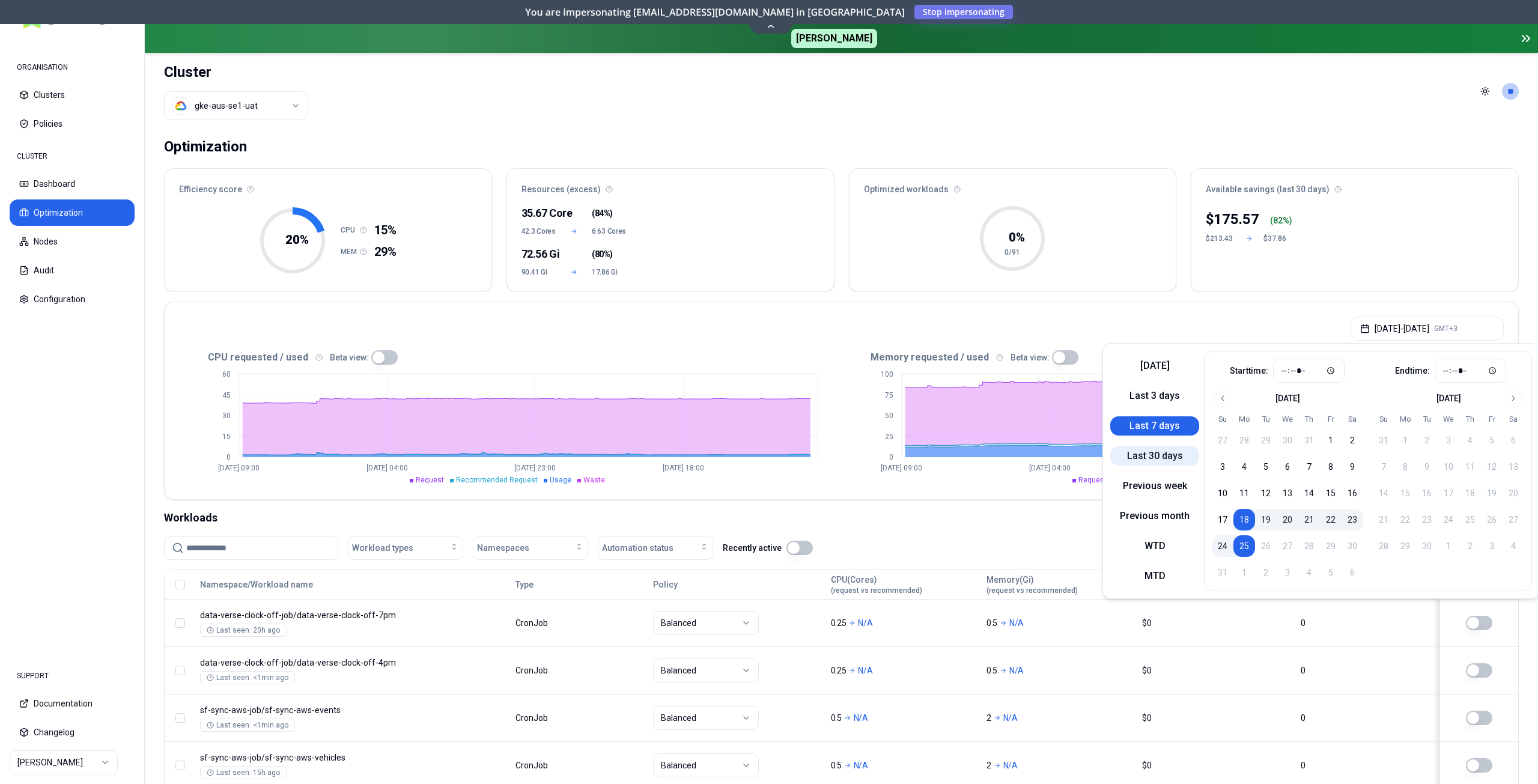
click at [1181, 452] on button "Last 30 days" at bounding box center [1154, 456] width 89 height 20
type input "*****"
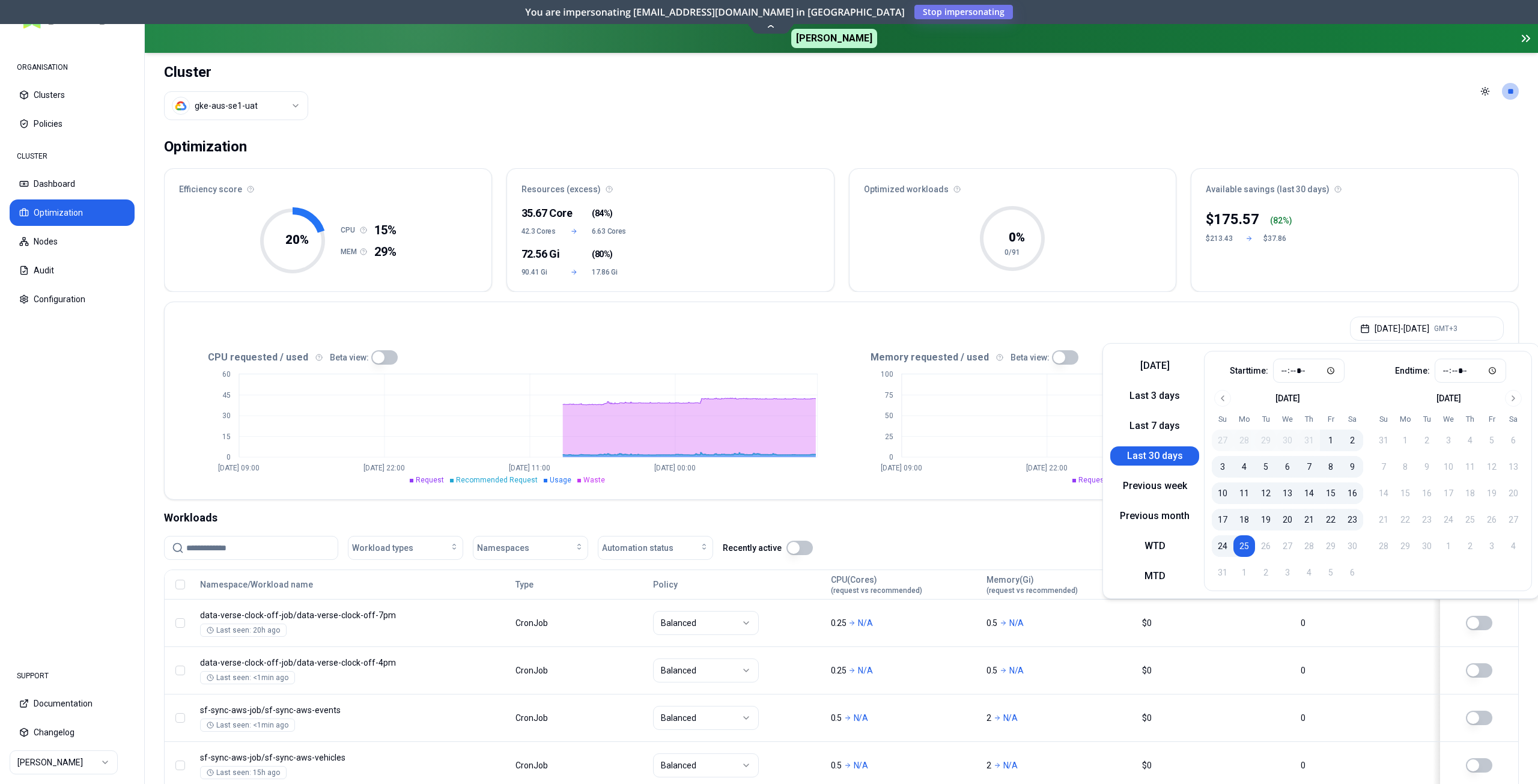
click at [1266, 315] on div "Jul 26, 2025 - Aug 25, 2025 GMT+3" at bounding box center [841, 325] width 1353 height 45
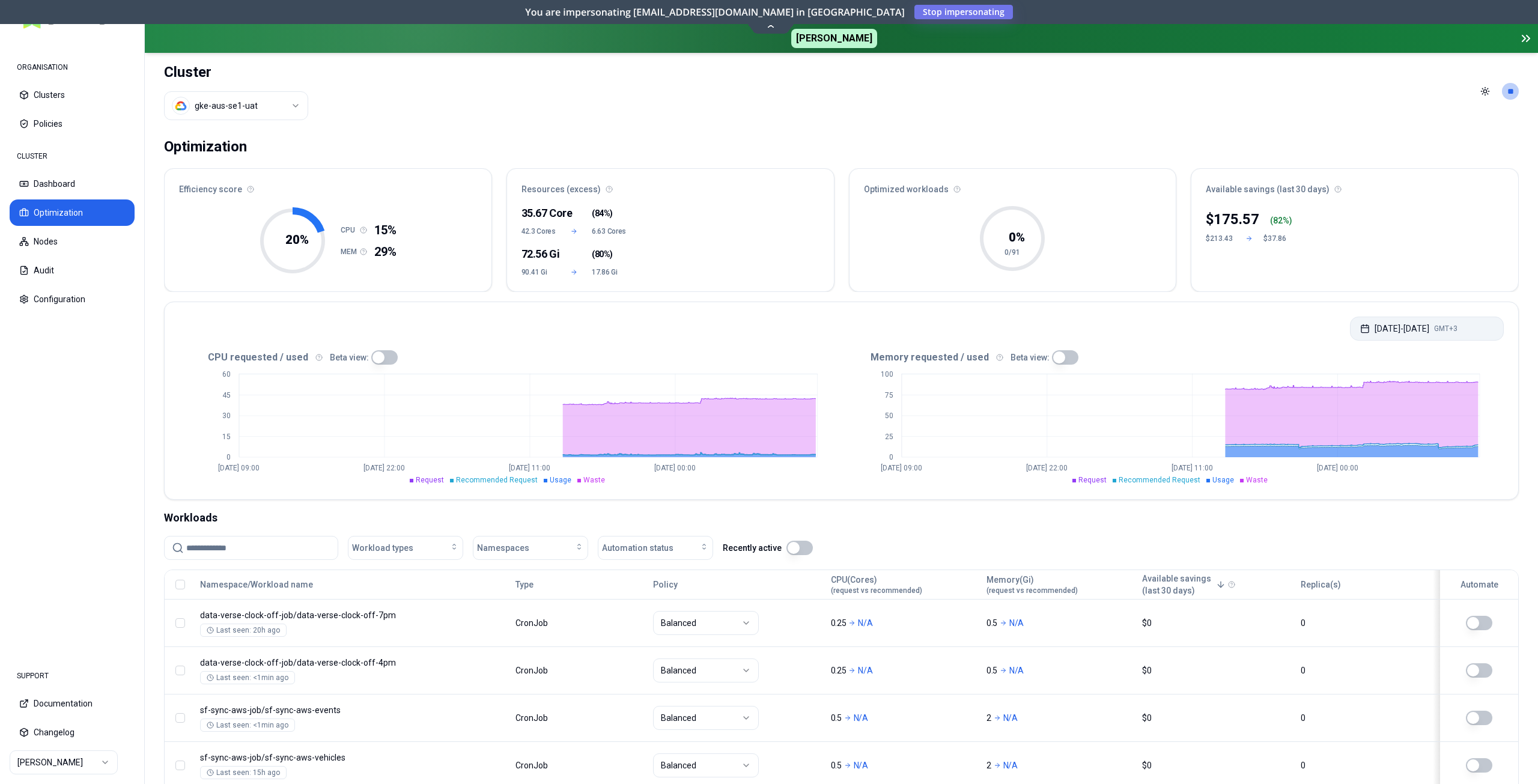
click at [1376, 327] on button "Jul 26, 2025 - Aug 25, 2025 GMT+3" at bounding box center [1427, 329] width 154 height 24
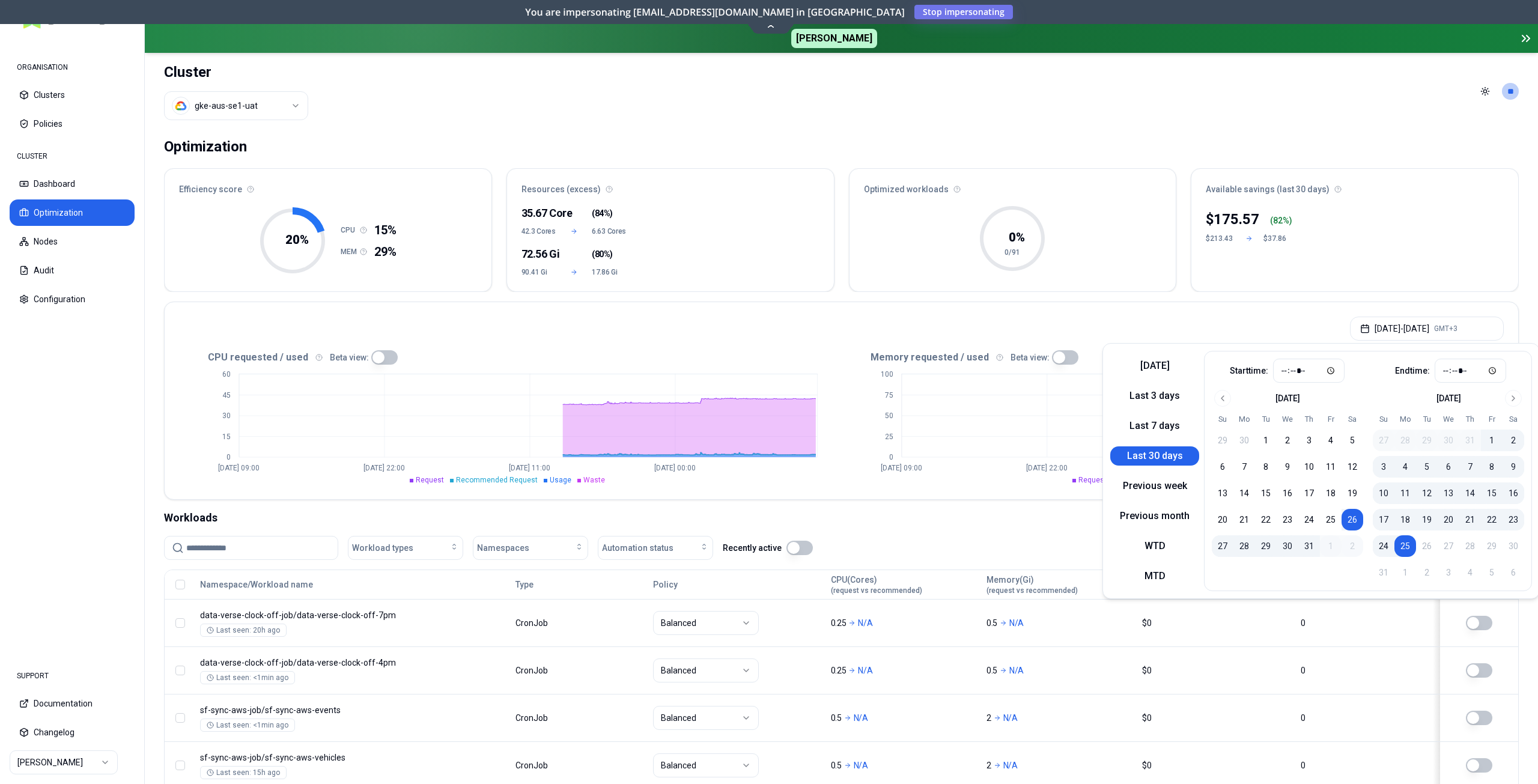
click at [1283, 321] on div "Jul 26, 2025 - Aug 25, 2025 GMT+3" at bounding box center [841, 325] width 1353 height 45
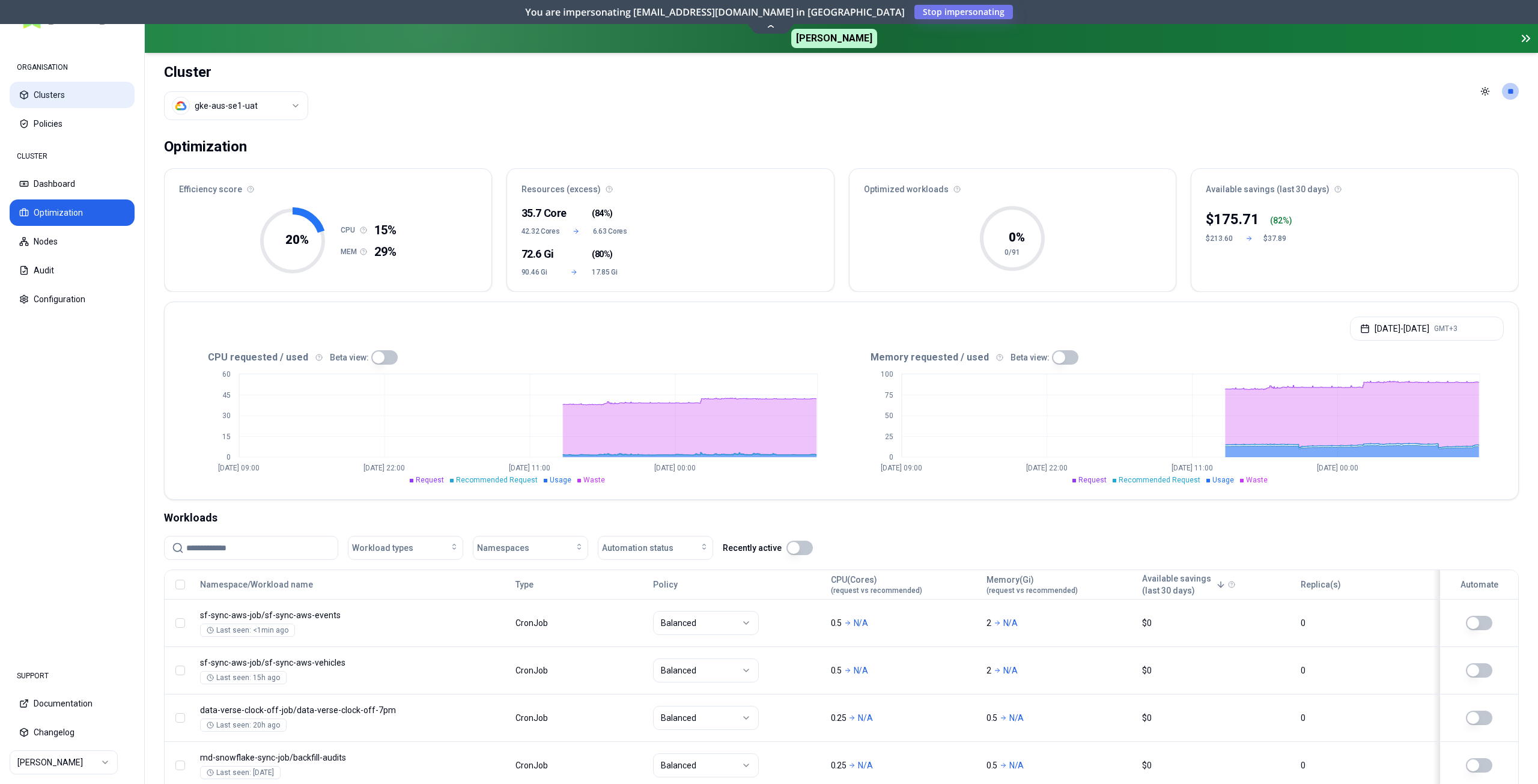
click at [63, 89] on button "Clusters" at bounding box center [72, 95] width 125 height 26
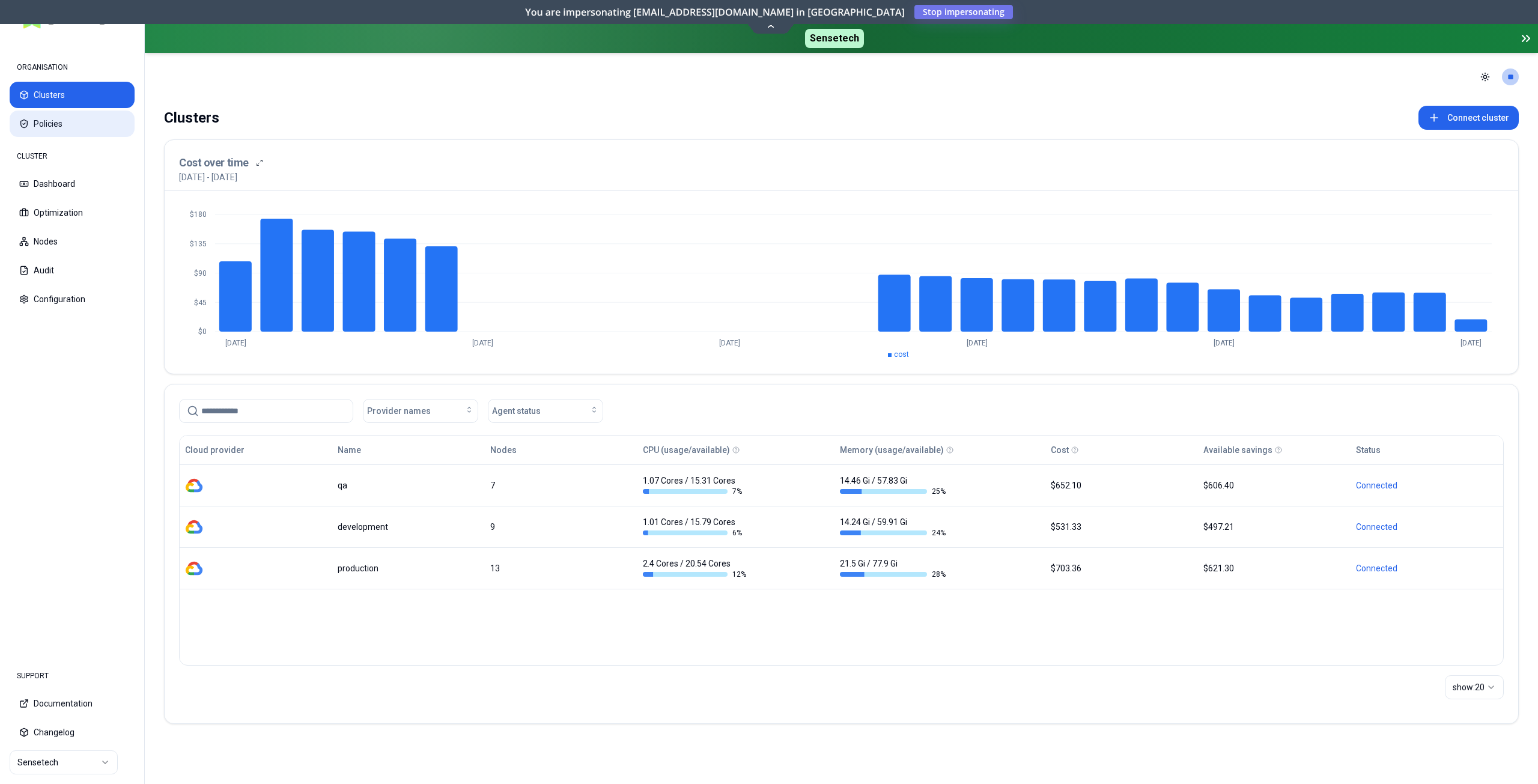
click at [20, 125] on icon at bounding box center [24, 123] width 9 height 9
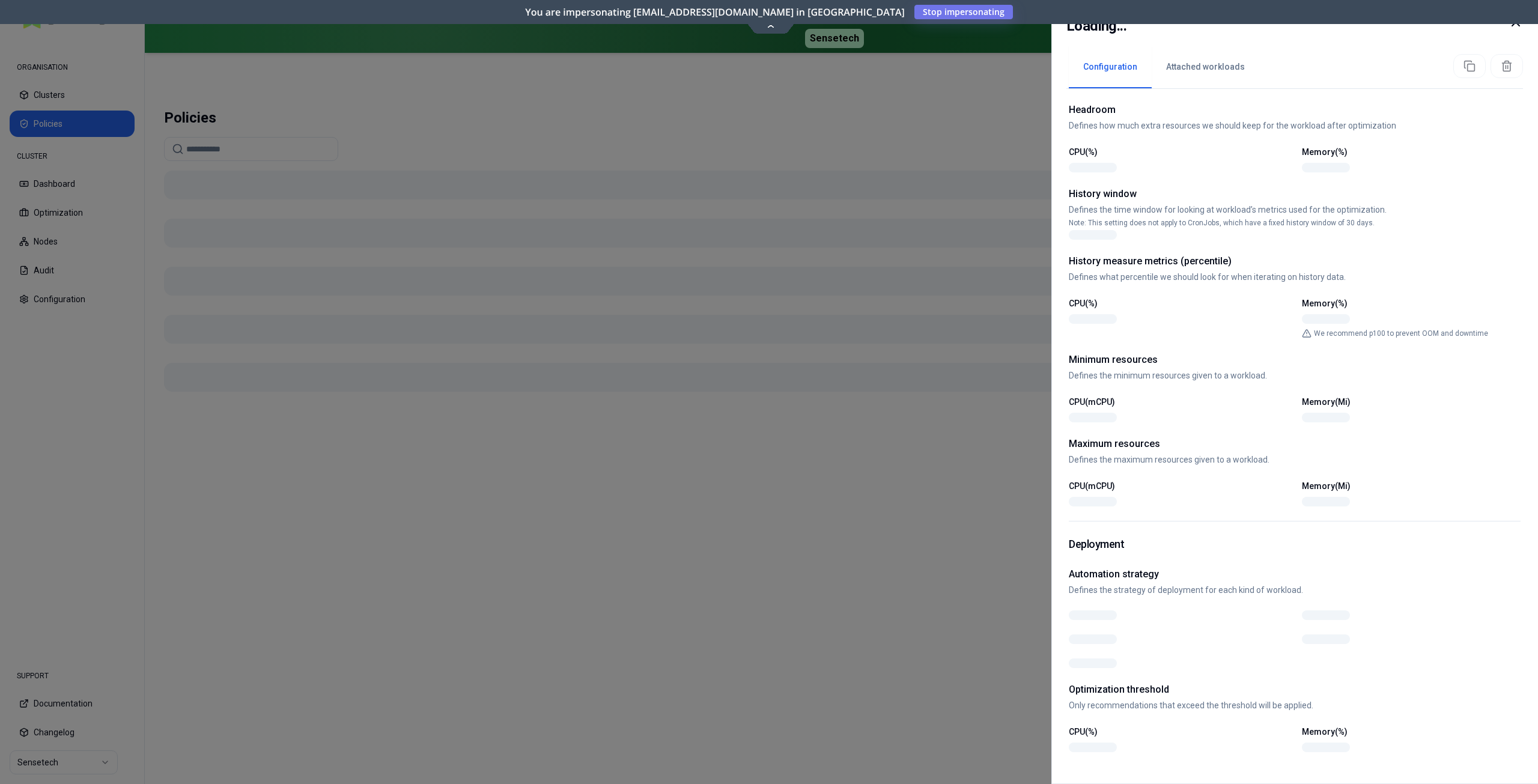
scroll to position [295, 0]
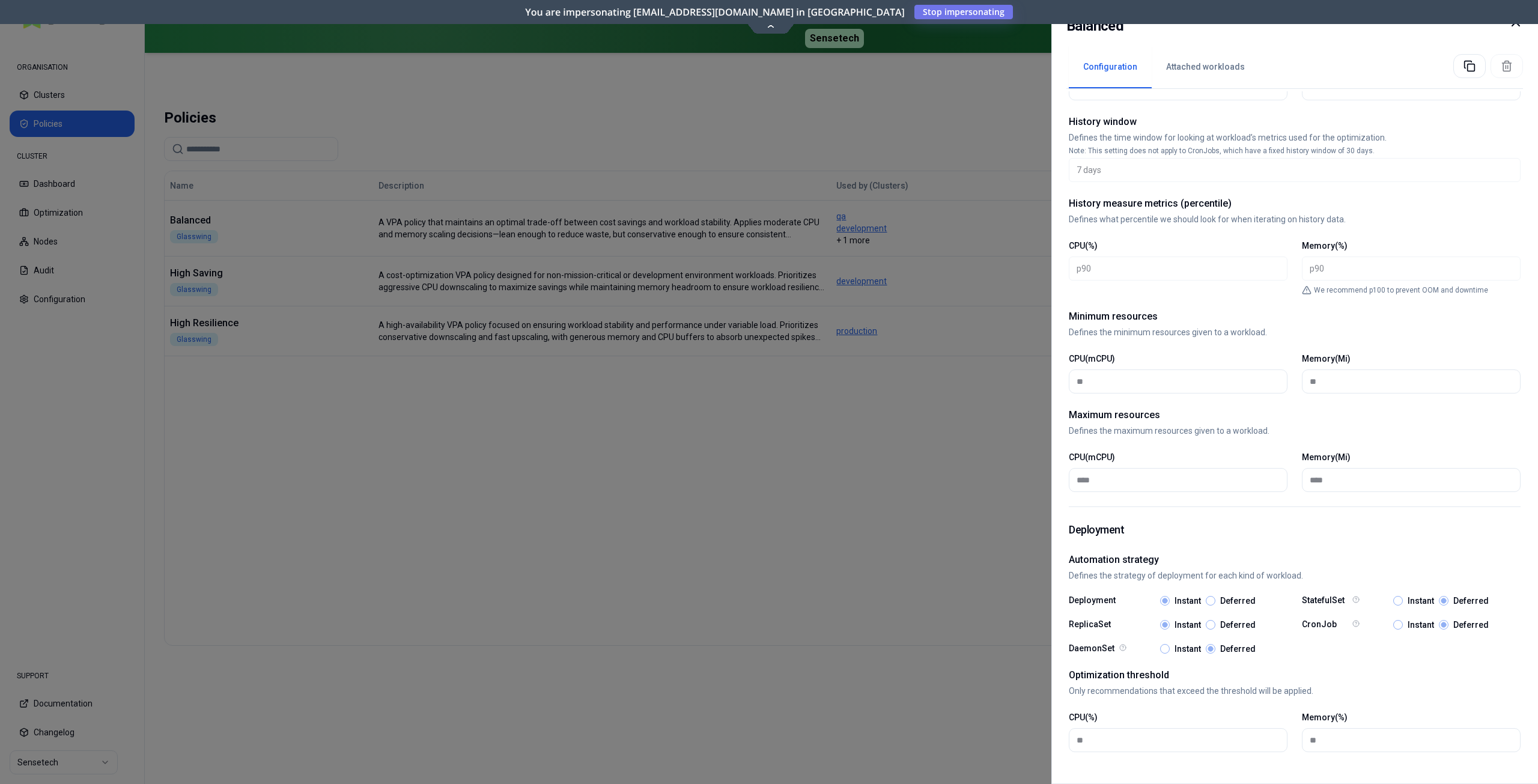
click at [1514, 28] on icon at bounding box center [1515, 22] width 14 height 14
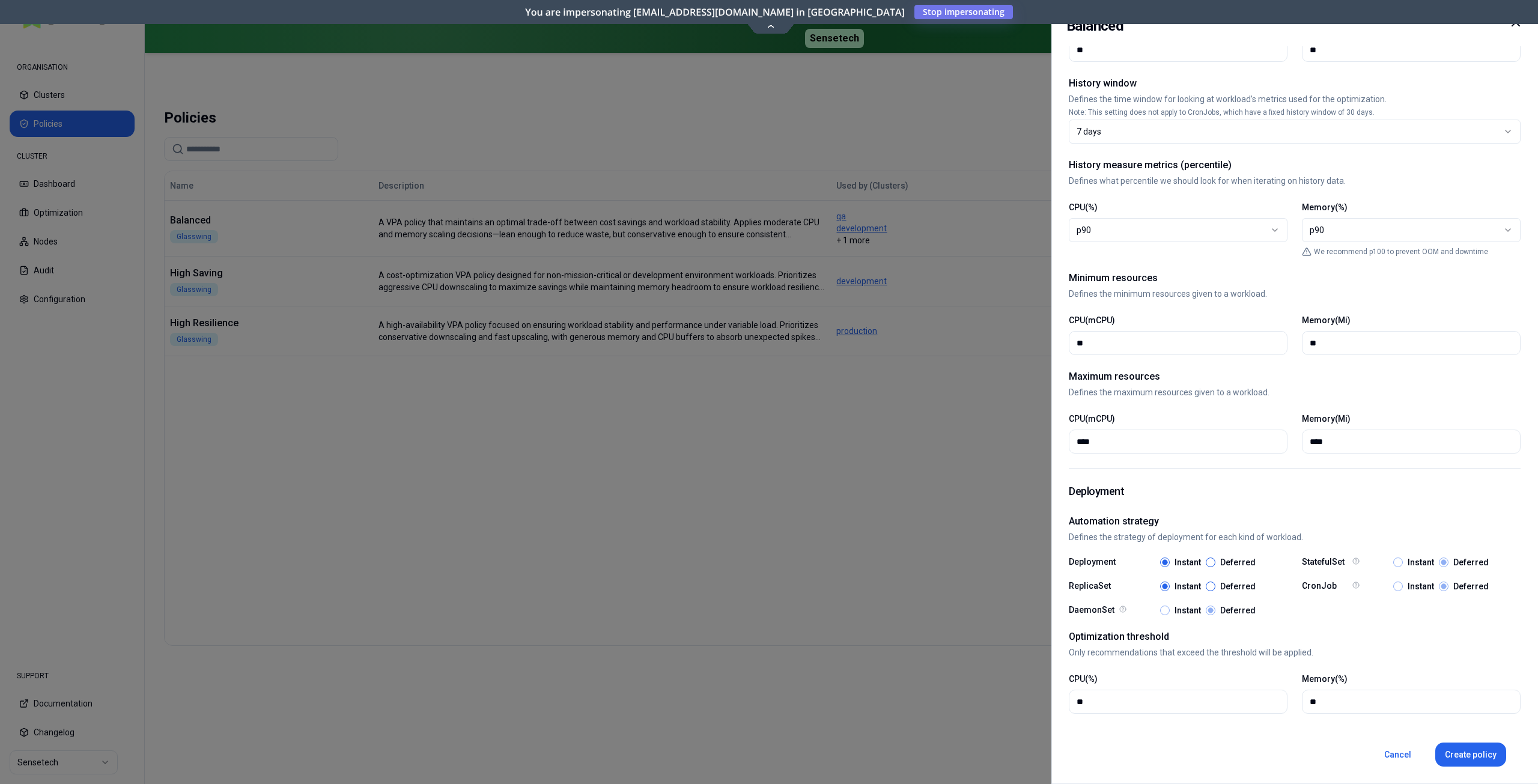
scroll to position [295, 0]
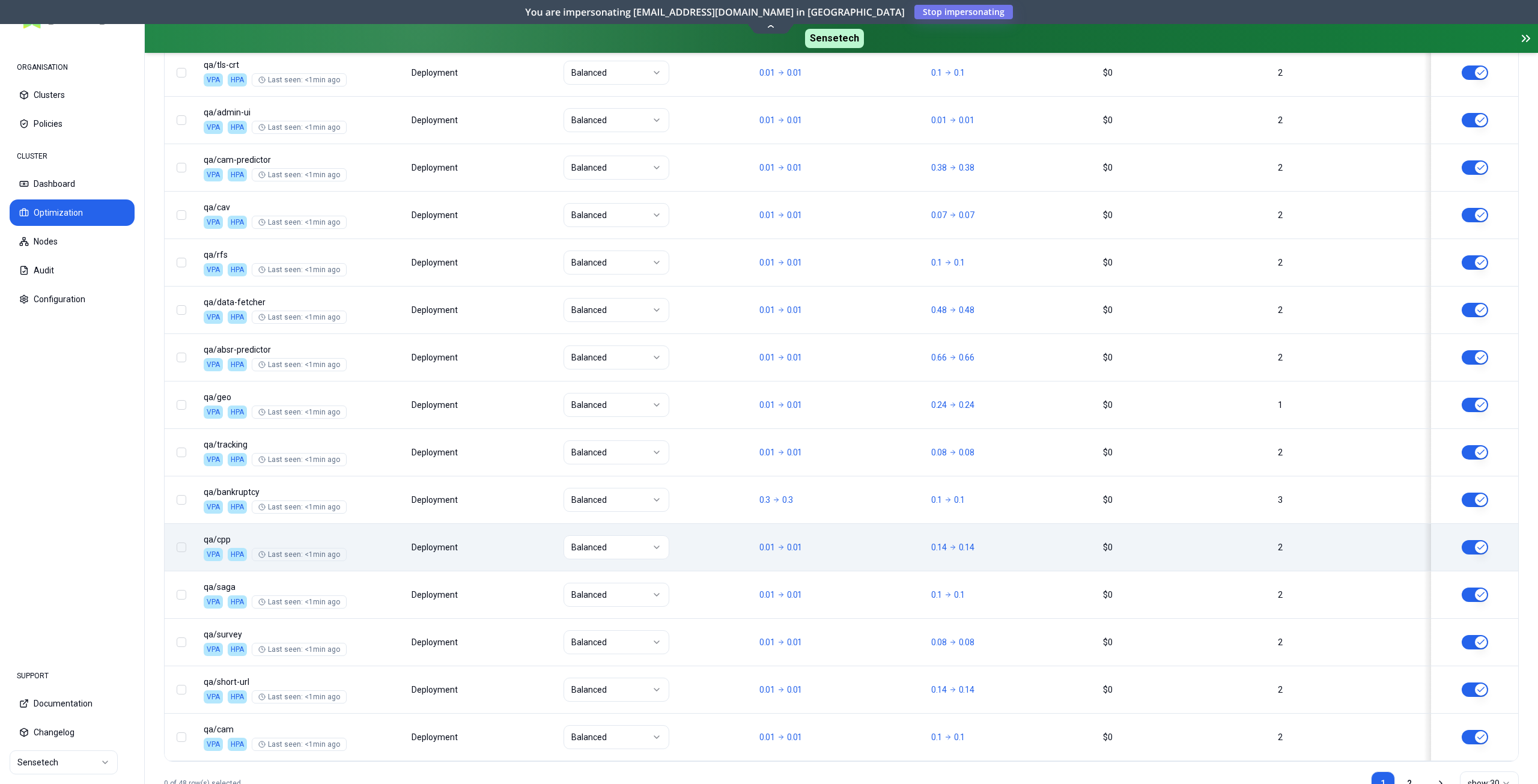
scroll to position [1302, 0]
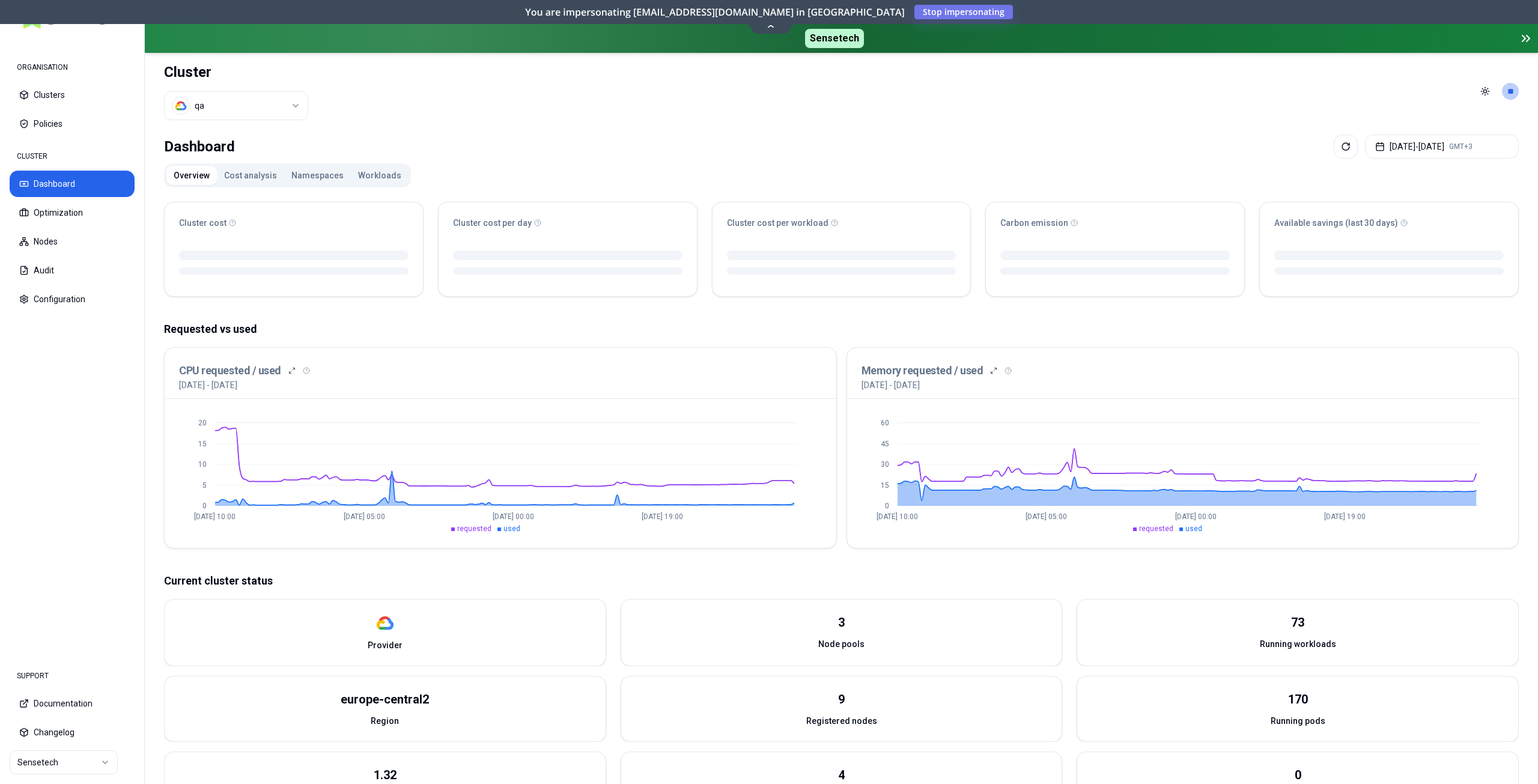
click at [383, 178] on button "Workloads" at bounding box center [380, 175] width 58 height 20
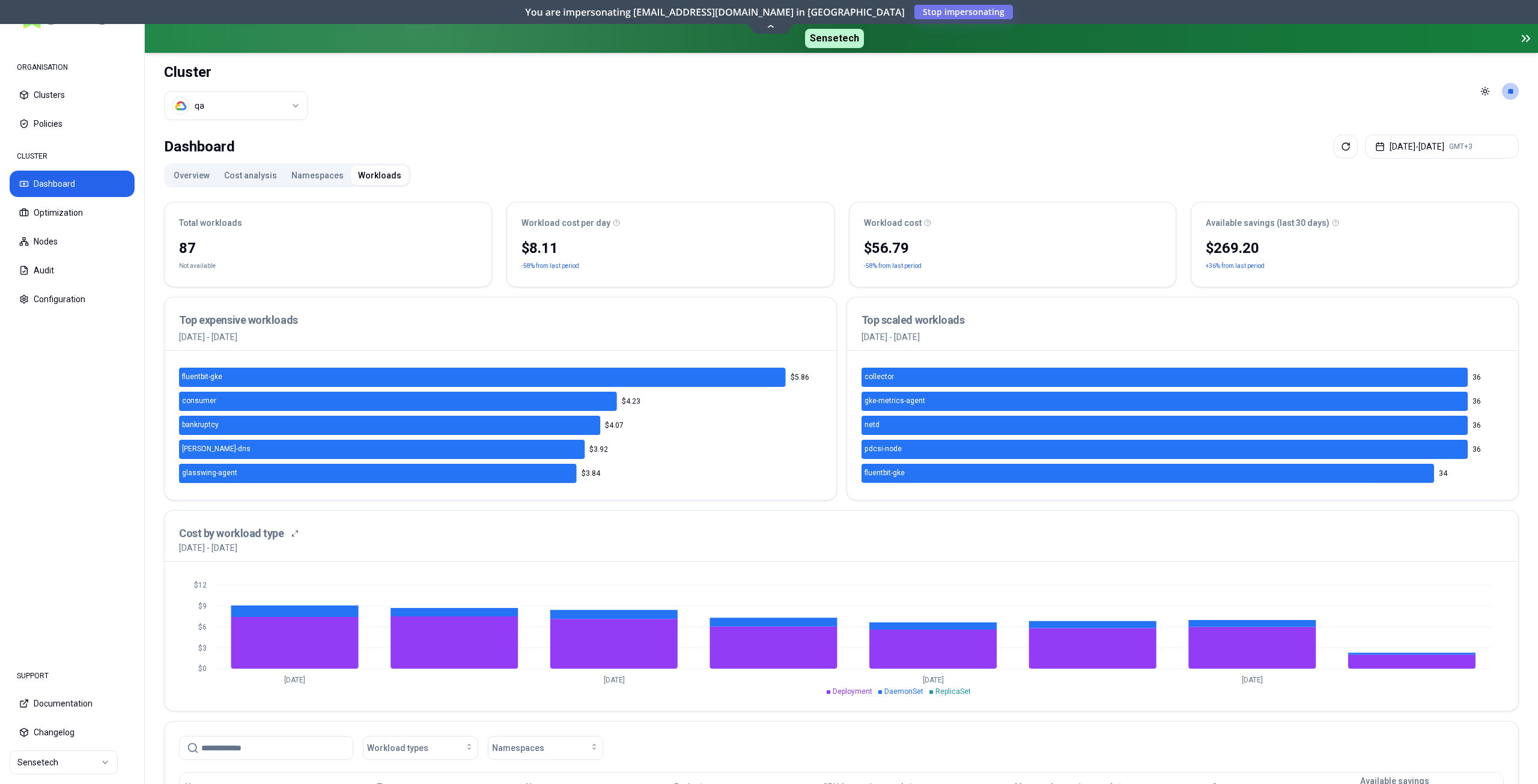
click at [53, 765] on html "ORGANISATION Clusters Policies CLUSTER Dashboard Optimization Nodes Audit Confi…" at bounding box center [769, 392] width 1538 height 784
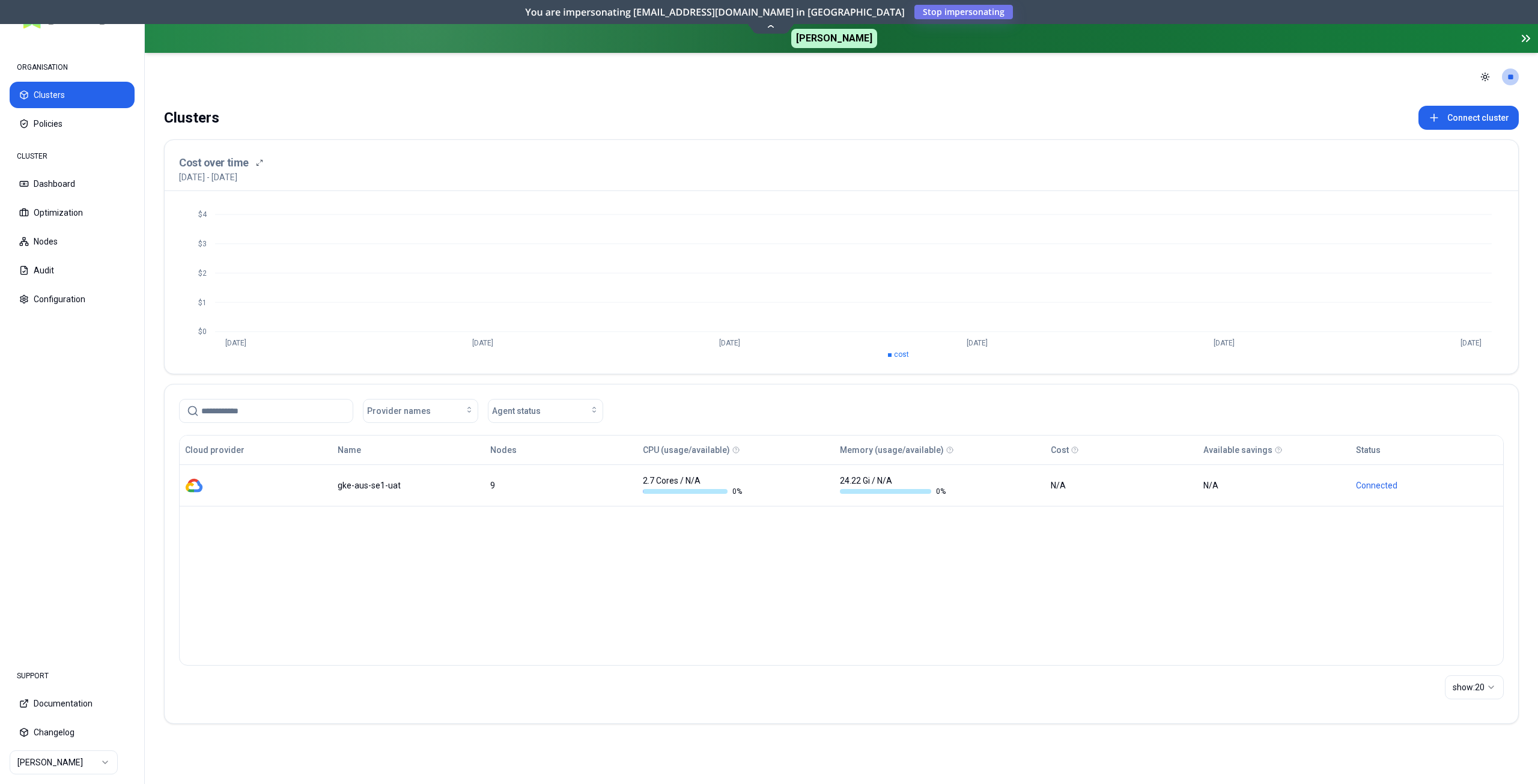
click at [1527, 35] on icon at bounding box center [1528, 38] width 3 height 6
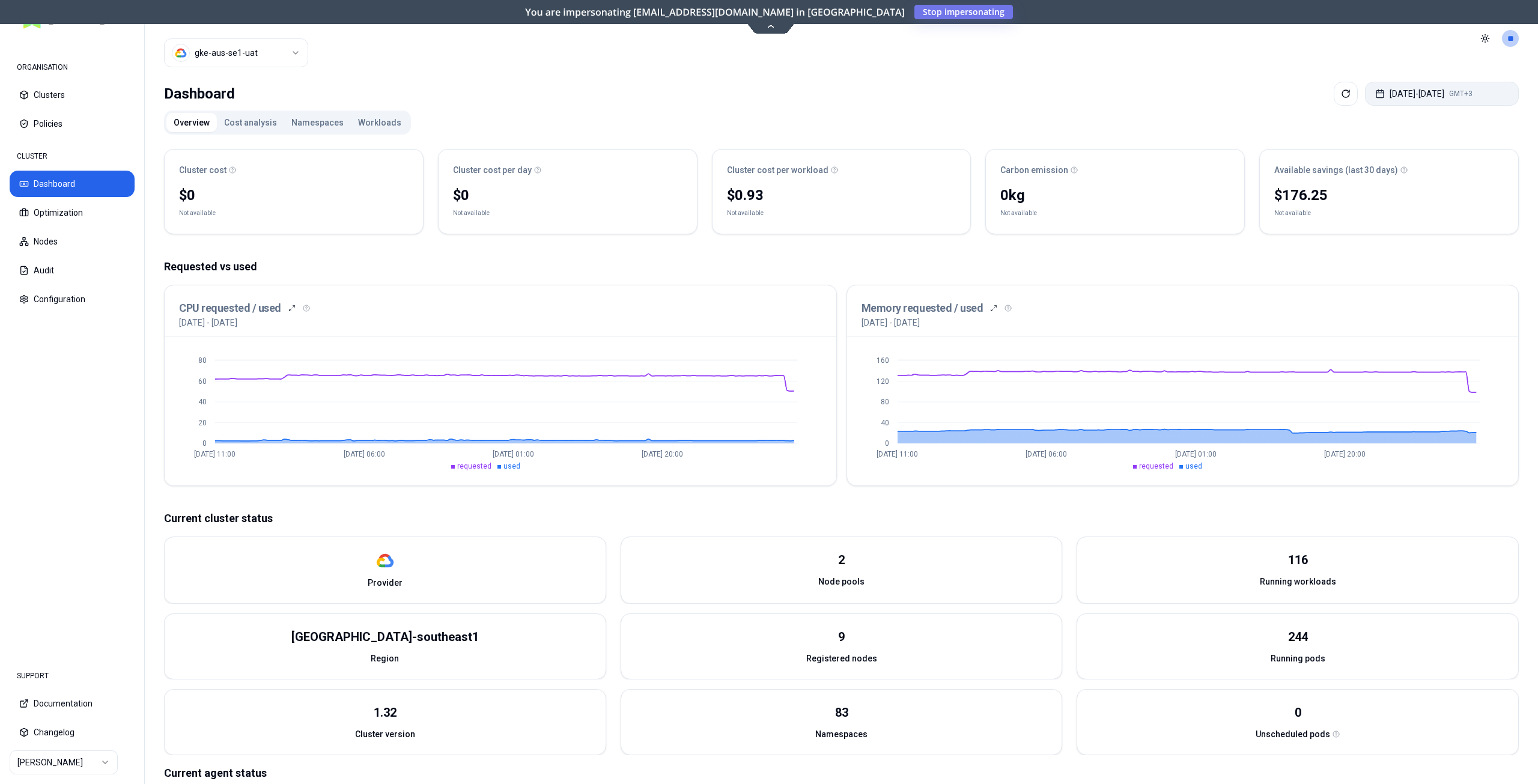
click at [1397, 91] on button "[DATE] - [DATE] GMT+3" at bounding box center [1442, 94] width 154 height 24
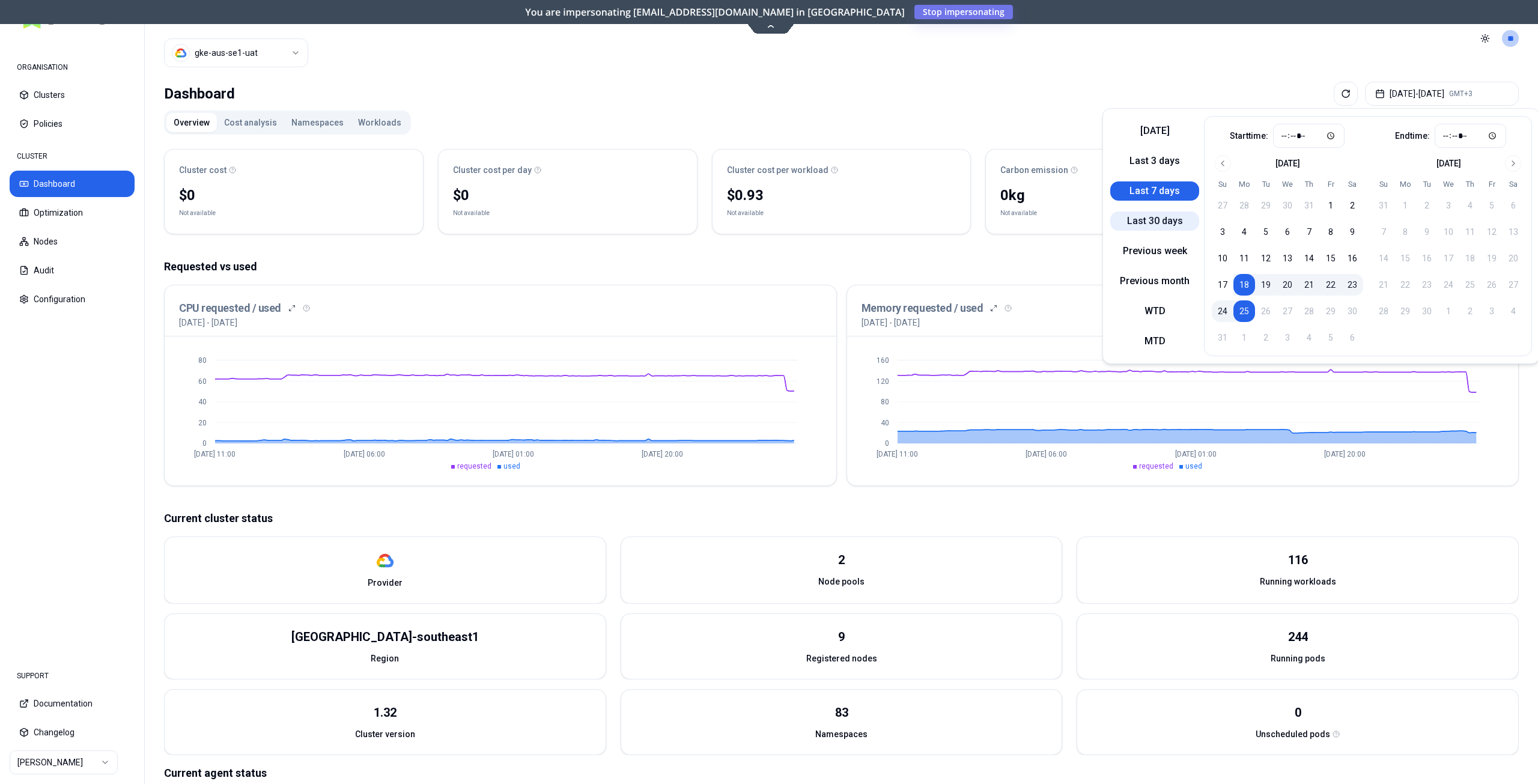
click at [1170, 224] on button "Last 30 days" at bounding box center [1154, 221] width 89 height 20
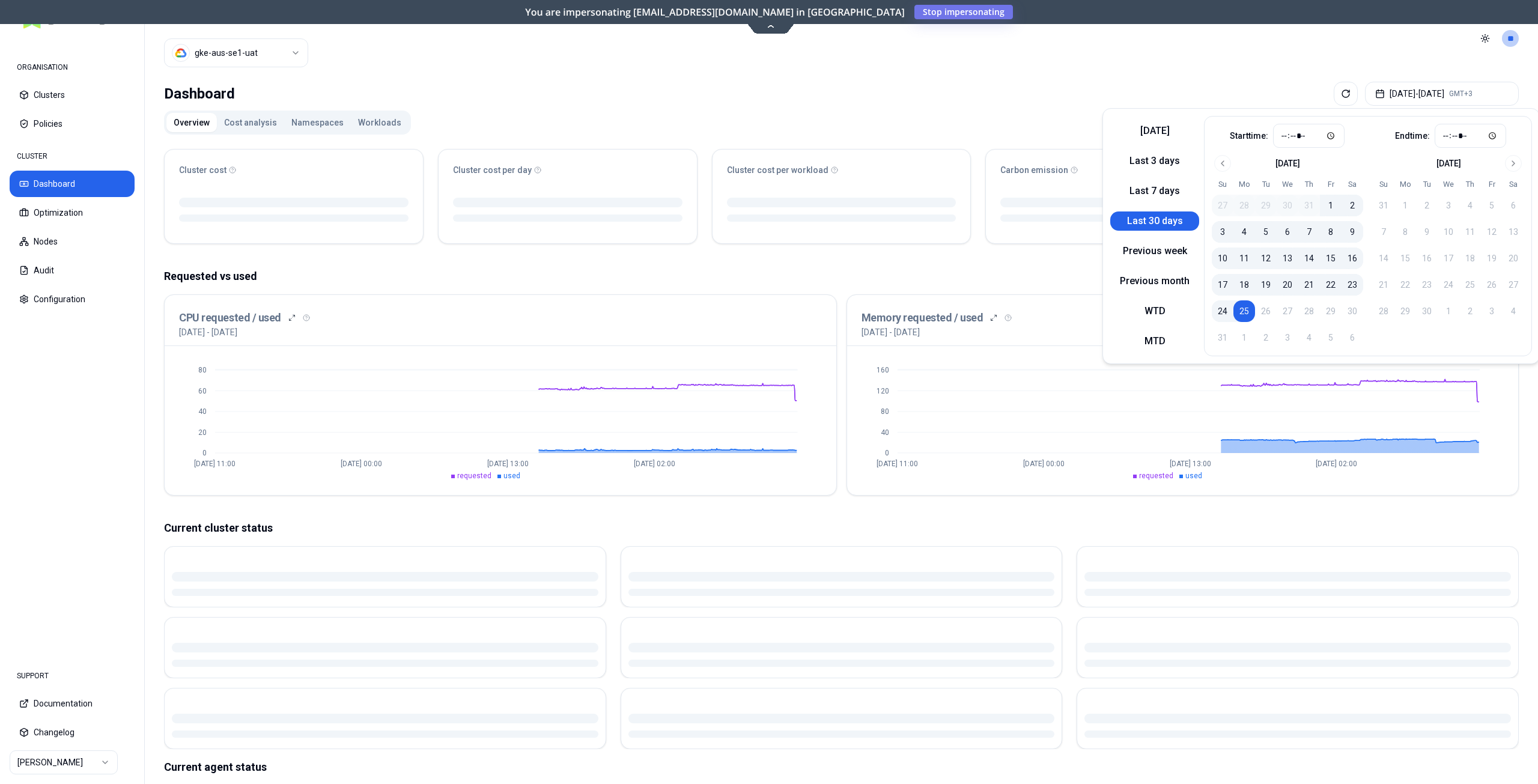
click at [1021, 80] on div "Dashboard [DATE] - [DATE] GMT+3 Overview Cost analysis Namespaces Workloads Clu…" at bounding box center [841, 478] width 1393 height 803
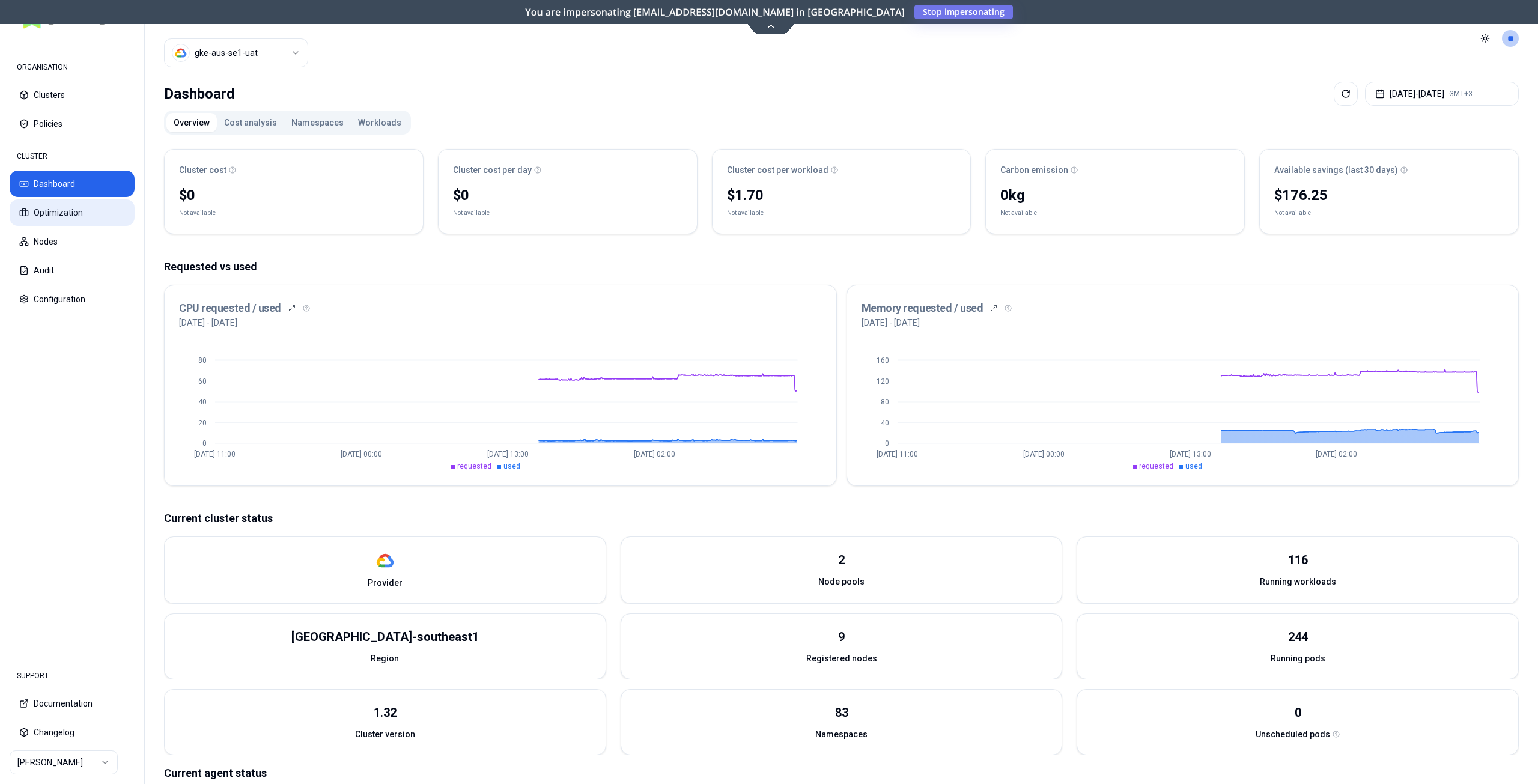
click at [49, 219] on button "Optimization" at bounding box center [72, 213] width 125 height 26
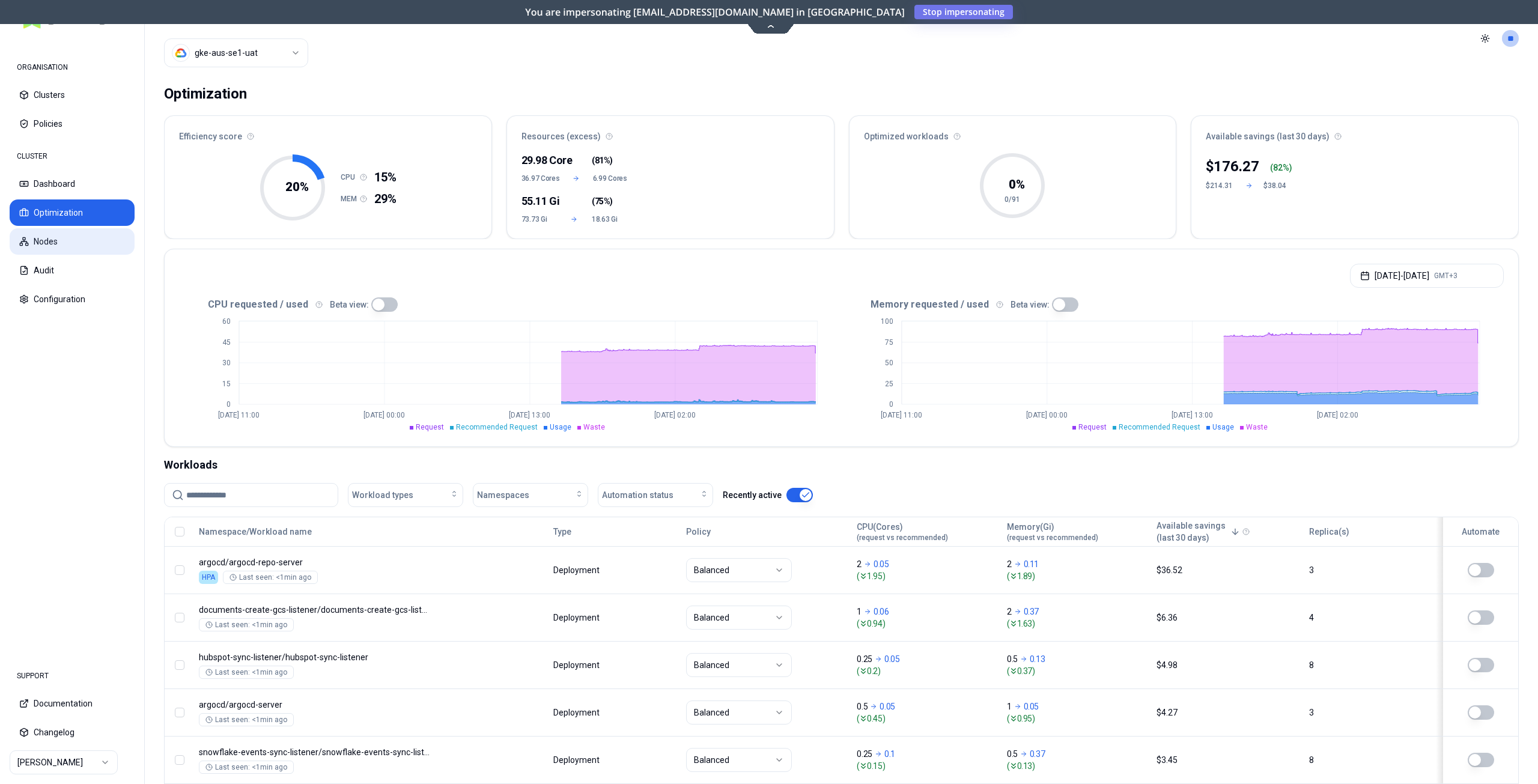
click at [52, 247] on button "Nodes" at bounding box center [72, 241] width 125 height 26
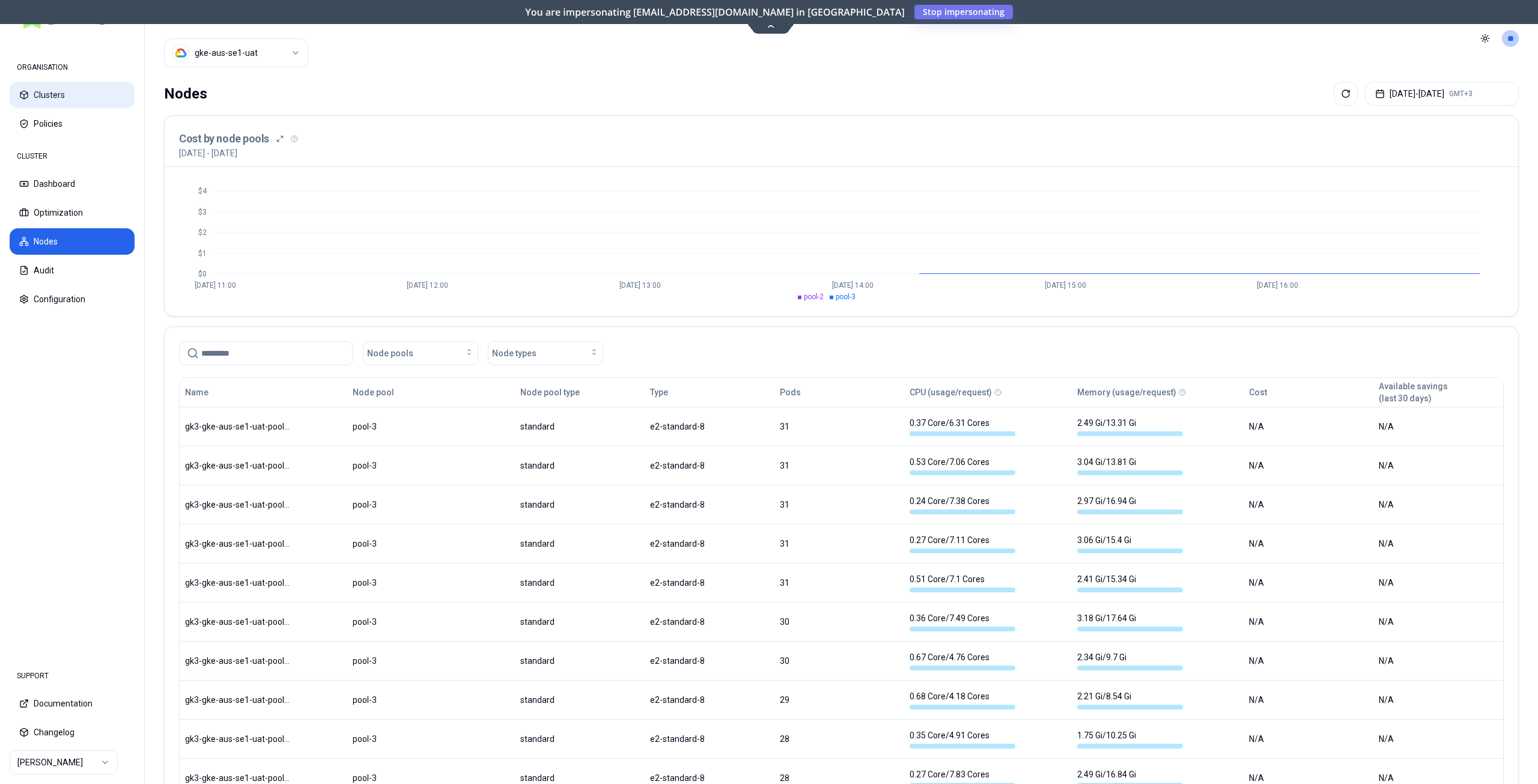
click at [58, 90] on button "Clusters" at bounding box center [72, 95] width 125 height 26
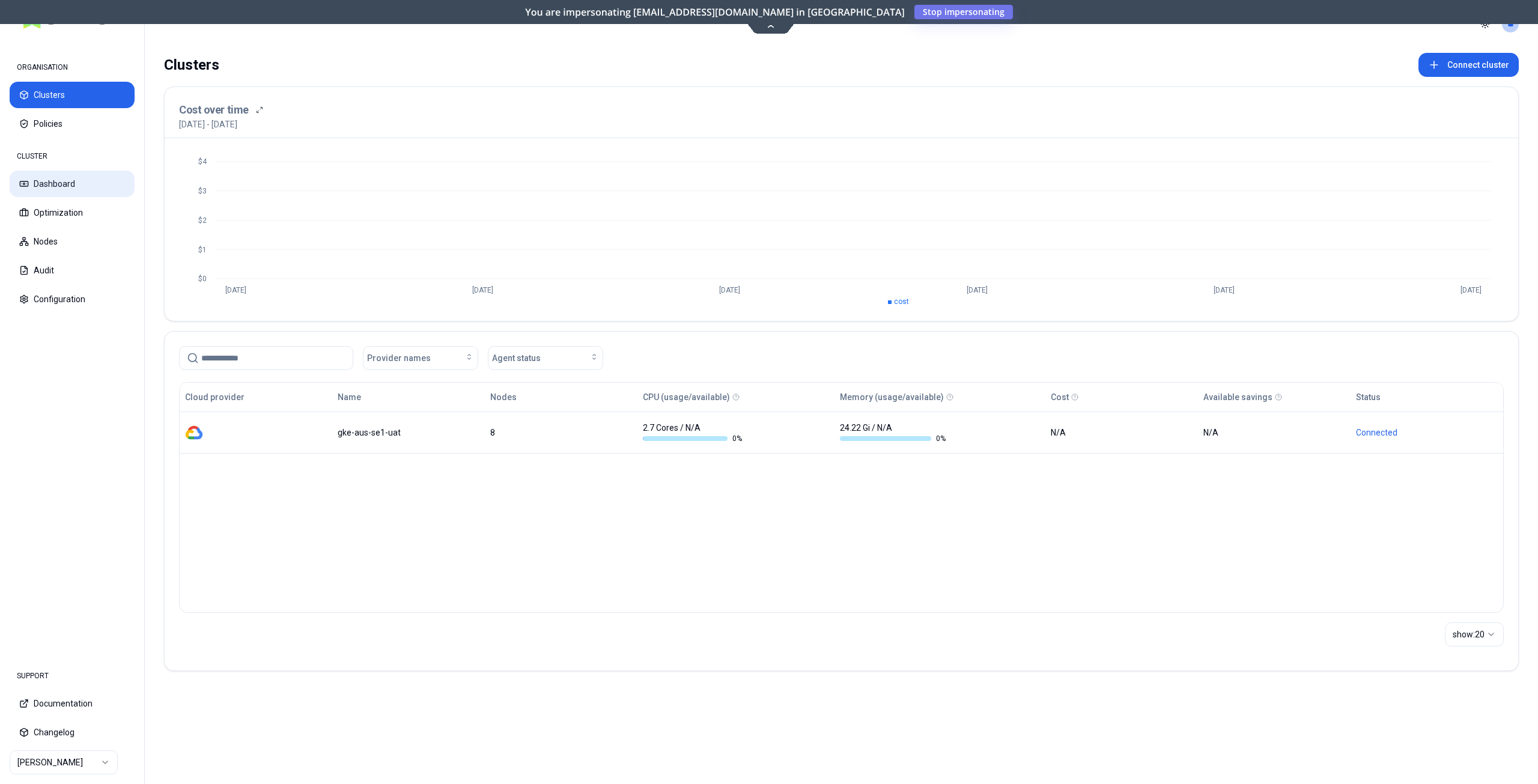
click at [55, 186] on button "Dashboard" at bounding box center [72, 184] width 125 height 26
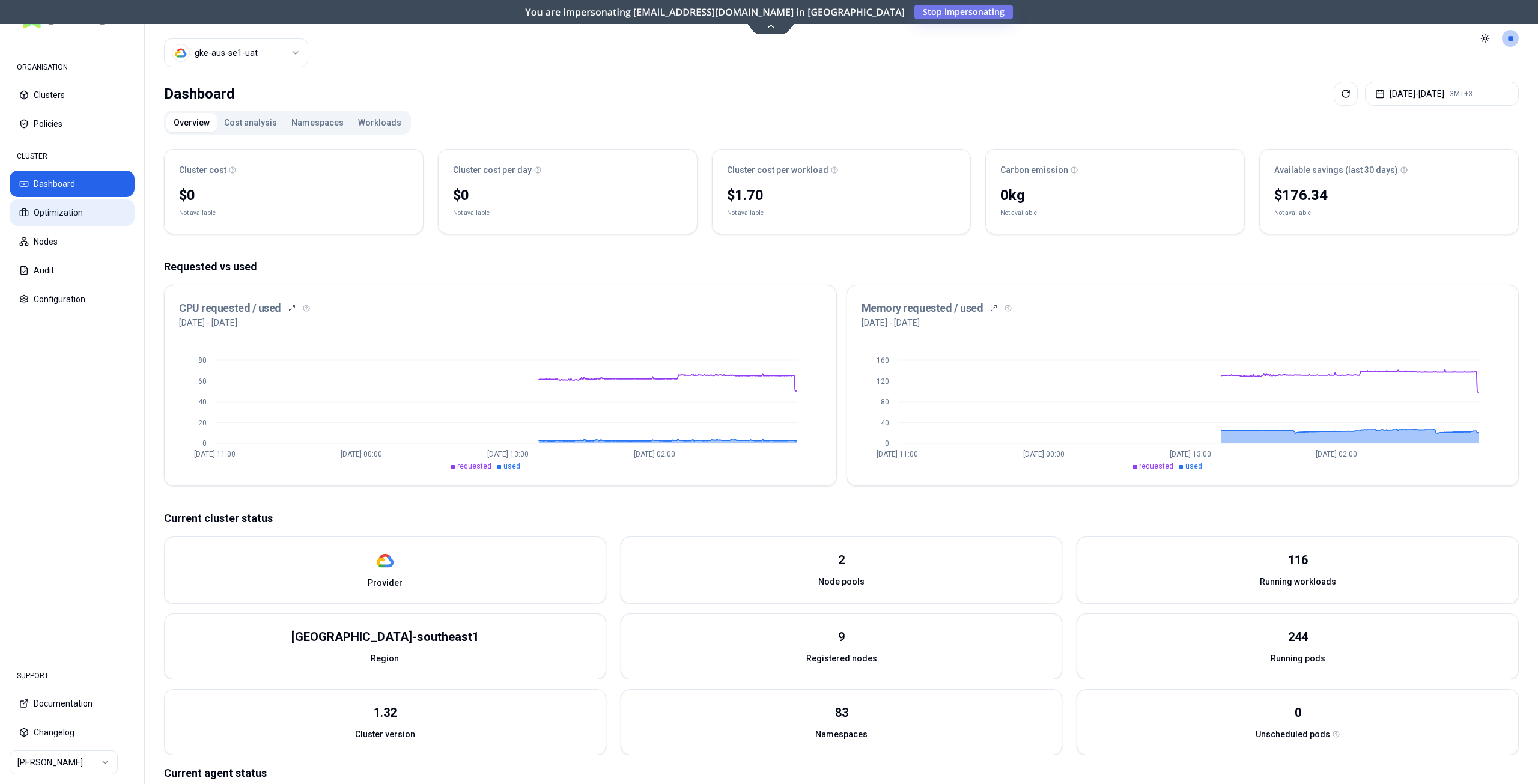
click at [93, 207] on button "Optimization" at bounding box center [72, 213] width 125 height 26
